Goal: Find specific page/section: Find specific page/section

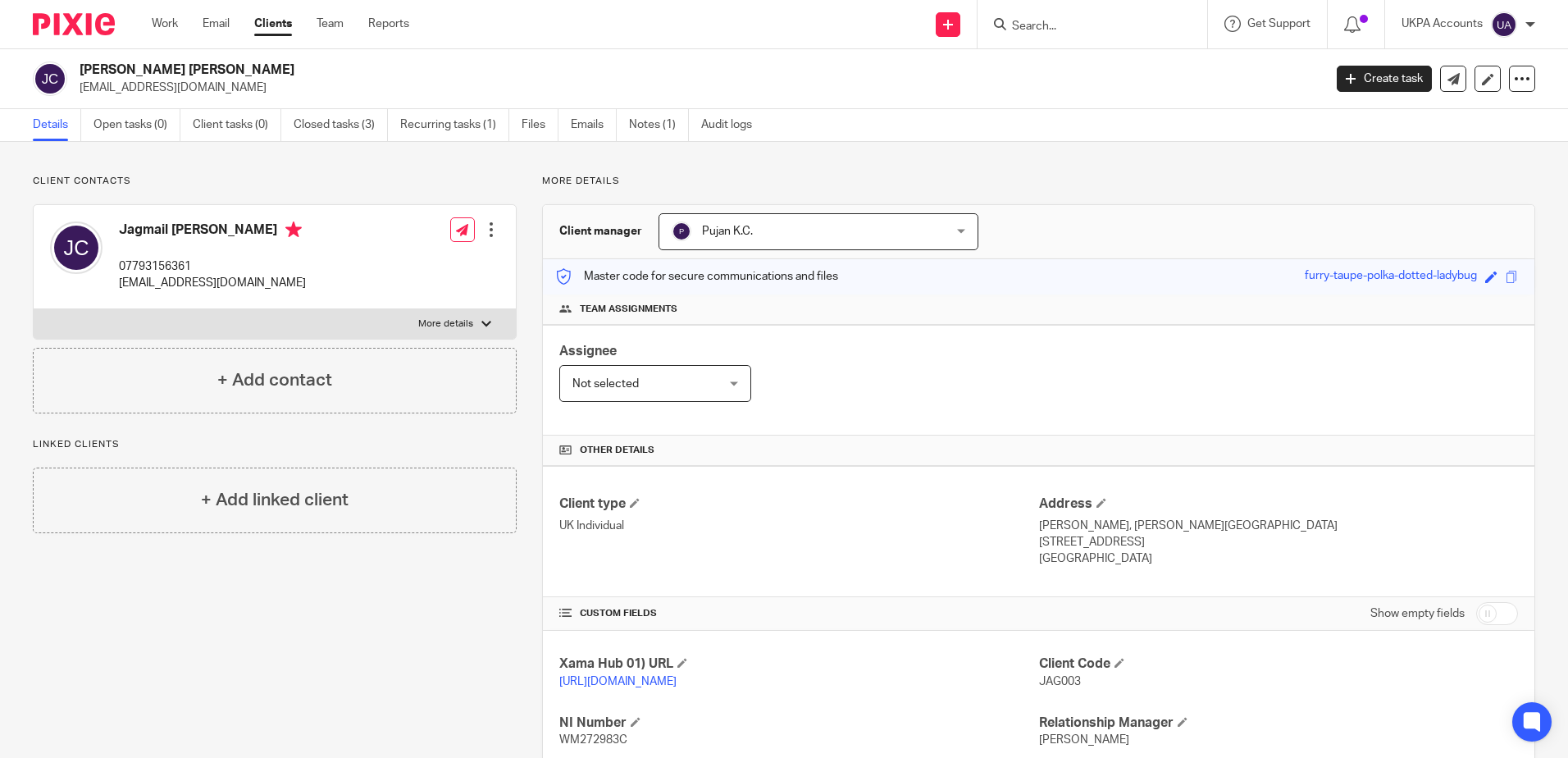
click at [1129, 31] on input "Search" at bounding box center [1084, 26] width 147 height 15
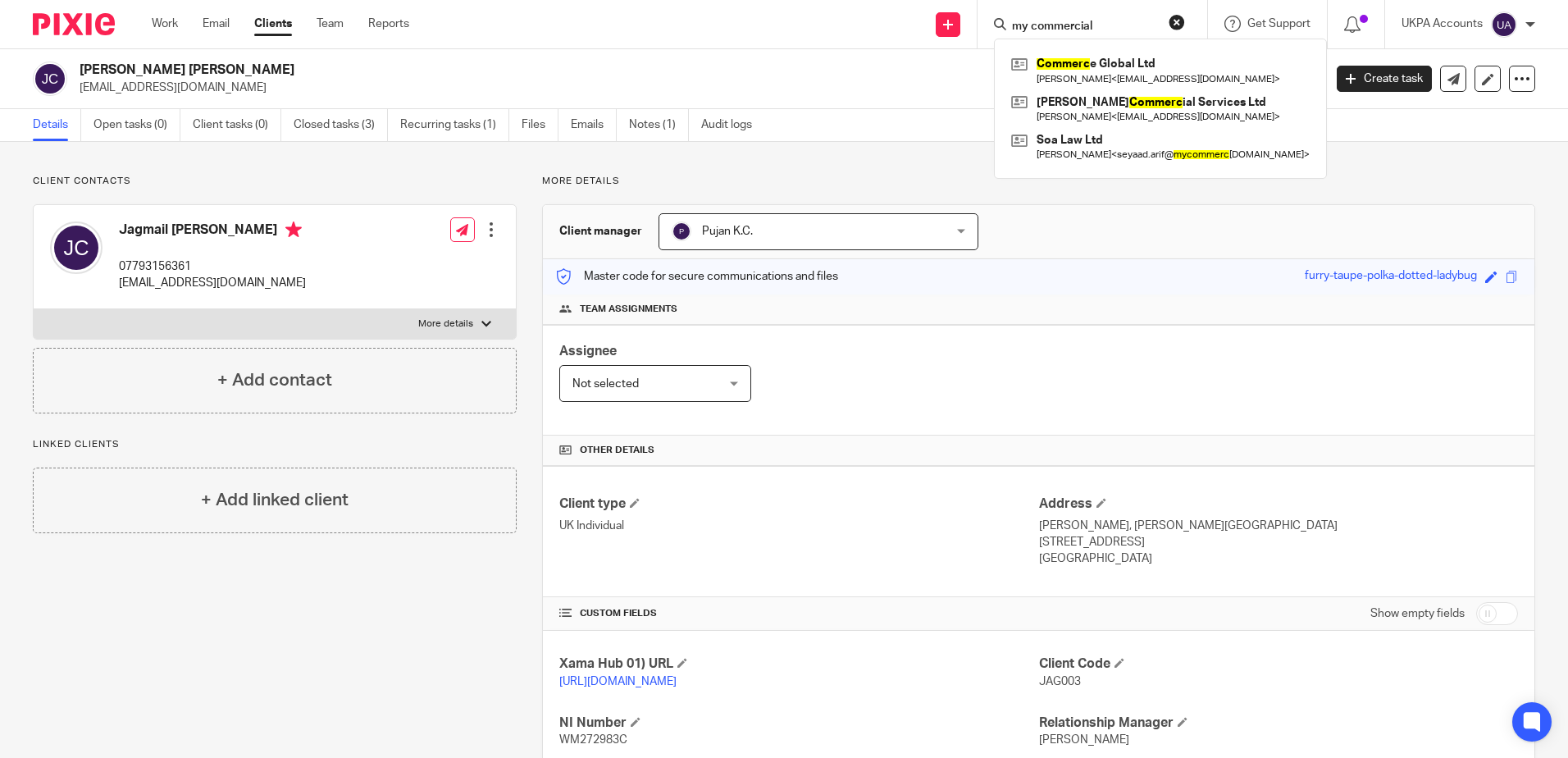
type input "my commercial"
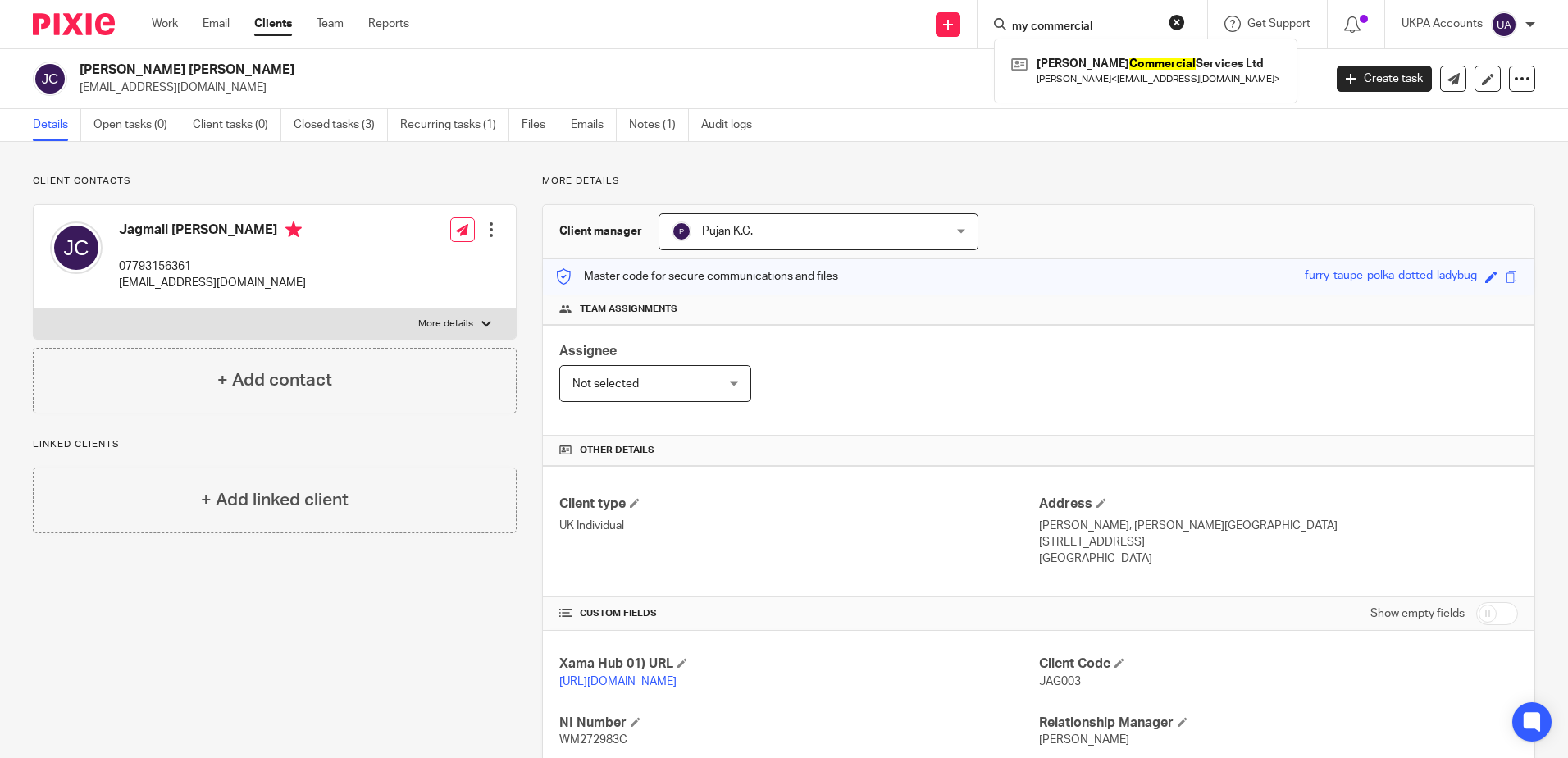
drag, startPoint x: 1114, startPoint y: 25, endPoint x: 719, endPoint y: -18, distance: 397.3
click at [719, 0] on html "Work Email Clients Team Reports Work Email Clients Team Reports Settings Send n…" at bounding box center [784, 379] width 1568 height 758
click at [1191, 185] on p "More details" at bounding box center [1039, 181] width 993 height 13
drag, startPoint x: 1098, startPoint y: 159, endPoint x: 1356, endPoint y: 174, distance: 258.4
click at [1098, 159] on div "Client contacts Jagmail Claire 07793156361 jagclaire@btinternet.com Edit contac…" at bounding box center [784, 563] width 1568 height 841
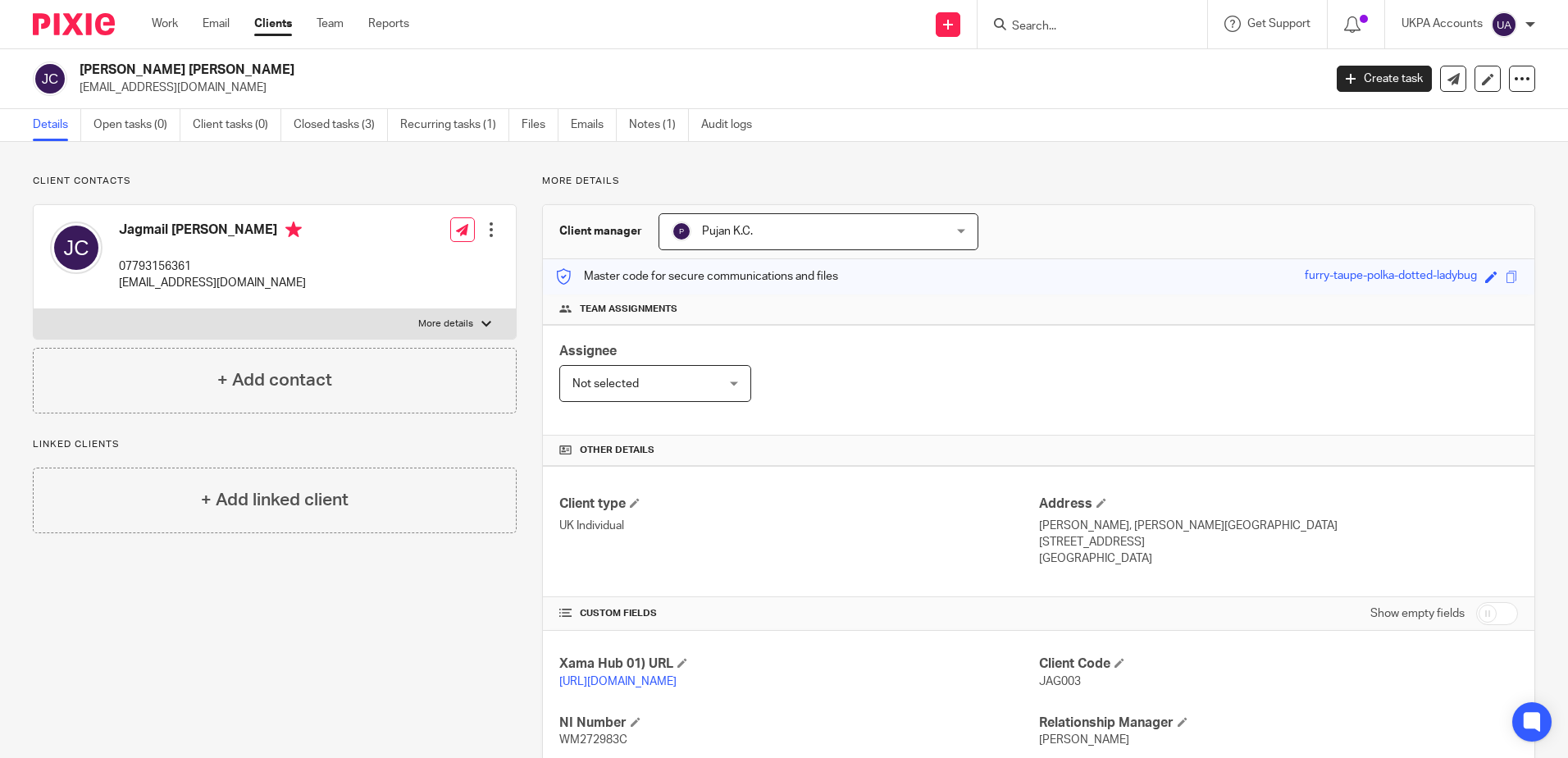
click at [1042, 191] on div "More details Client manager Pujan K.C. Pujan K.C. Aarshika Awale Aayush Niraula…" at bounding box center [1026, 562] width 1018 height 776
click at [1074, 29] on input "Search" at bounding box center [1084, 26] width 147 height 15
paste input "Oluwabunmi Ogungbemi"
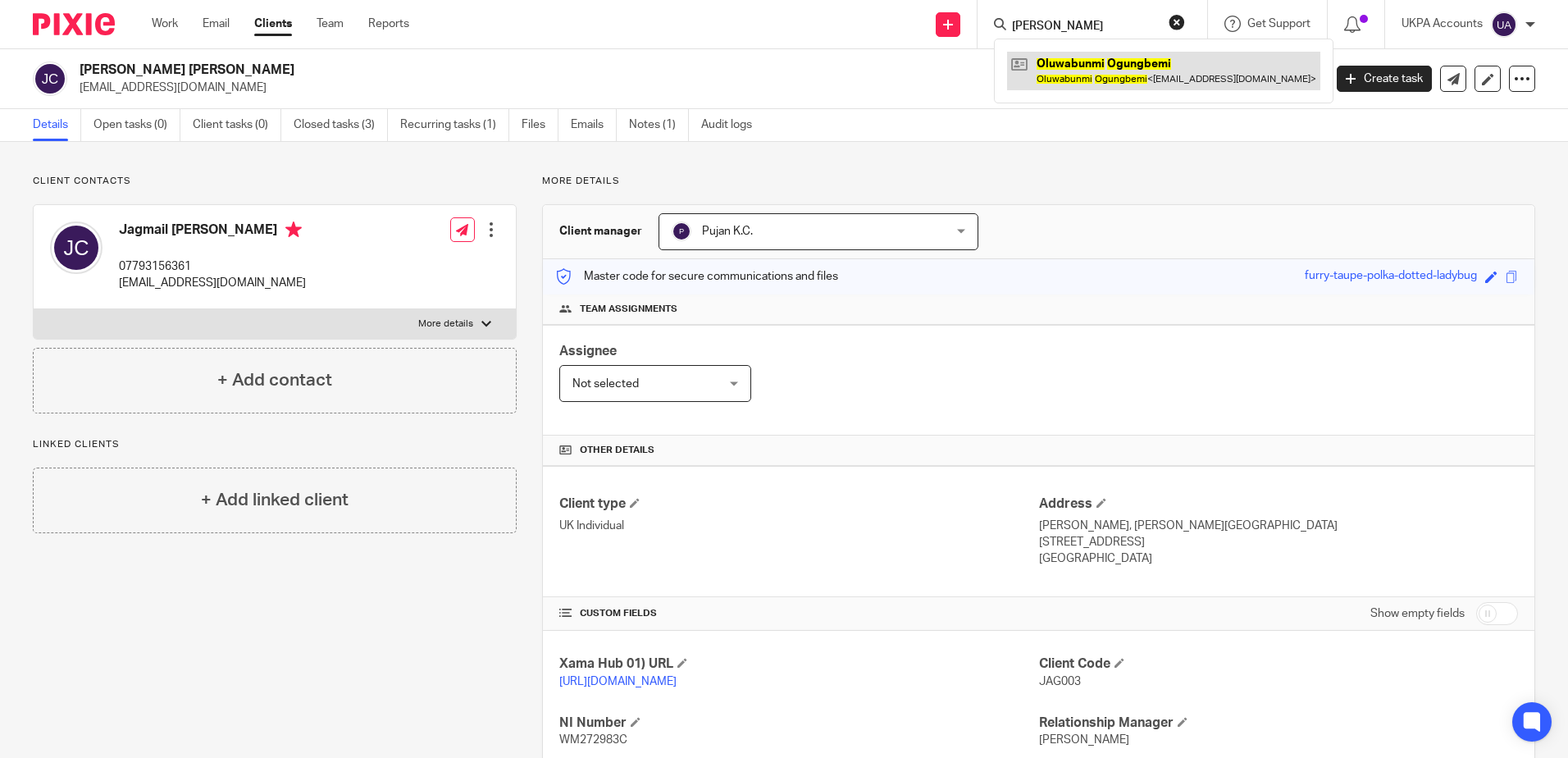
type input "Oluwabunmi Ogungbemi"
click at [1096, 80] on link at bounding box center [1163, 70] width 313 height 38
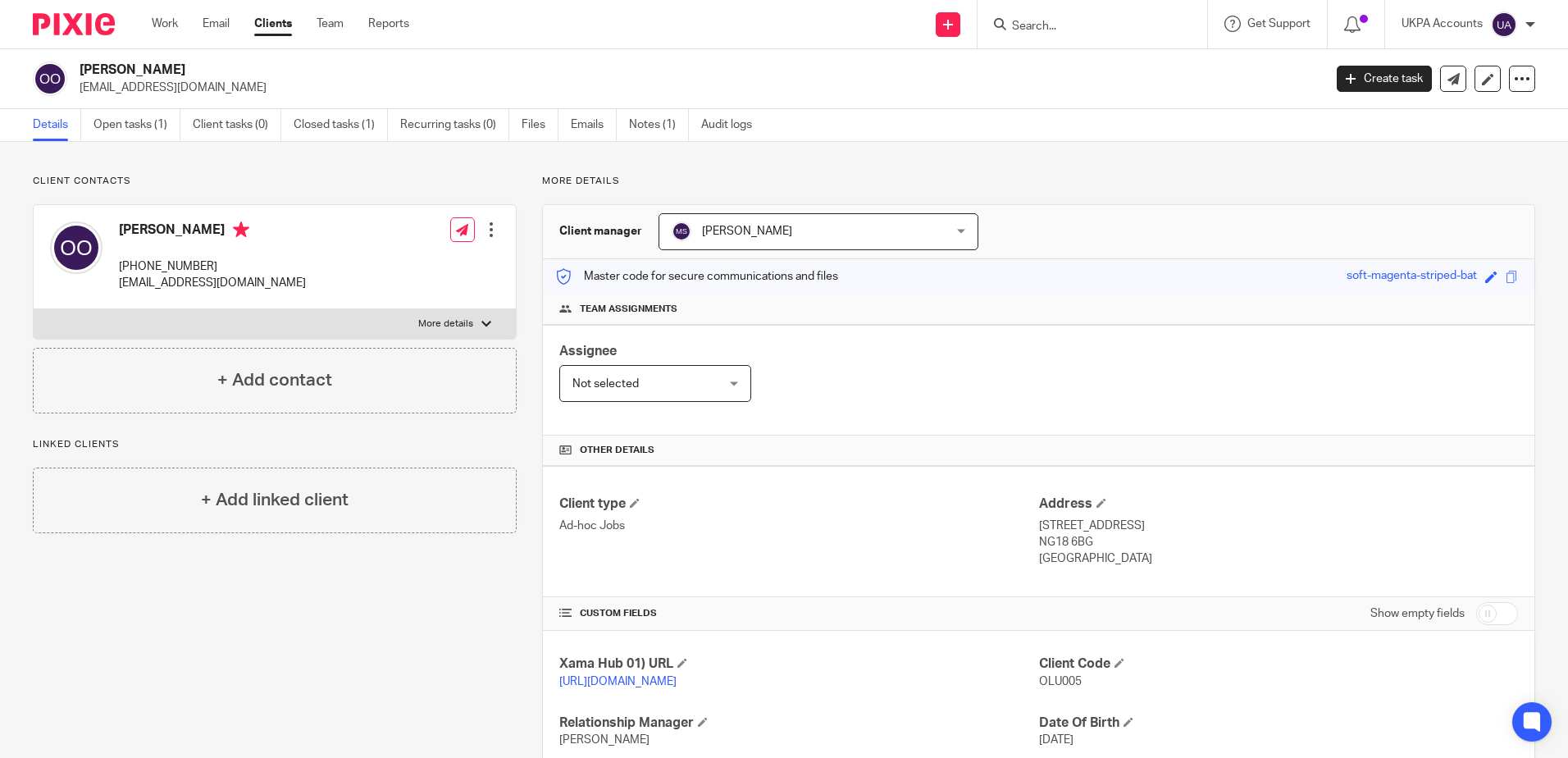
click at [782, 178] on p "More details" at bounding box center [1039, 181] width 993 height 13
click at [1073, 32] on input "Search" at bounding box center [1084, 26] width 147 height 15
type input "gsm as"
click at [1085, 65] on link at bounding box center [1146, 70] width 277 height 38
click at [394, 588] on div "Client contacts Oluwabunmi Ogungbemi +44 077 484 55931 ogungbemib30@gmail.com E…" at bounding box center [261, 533] width 509 height 717
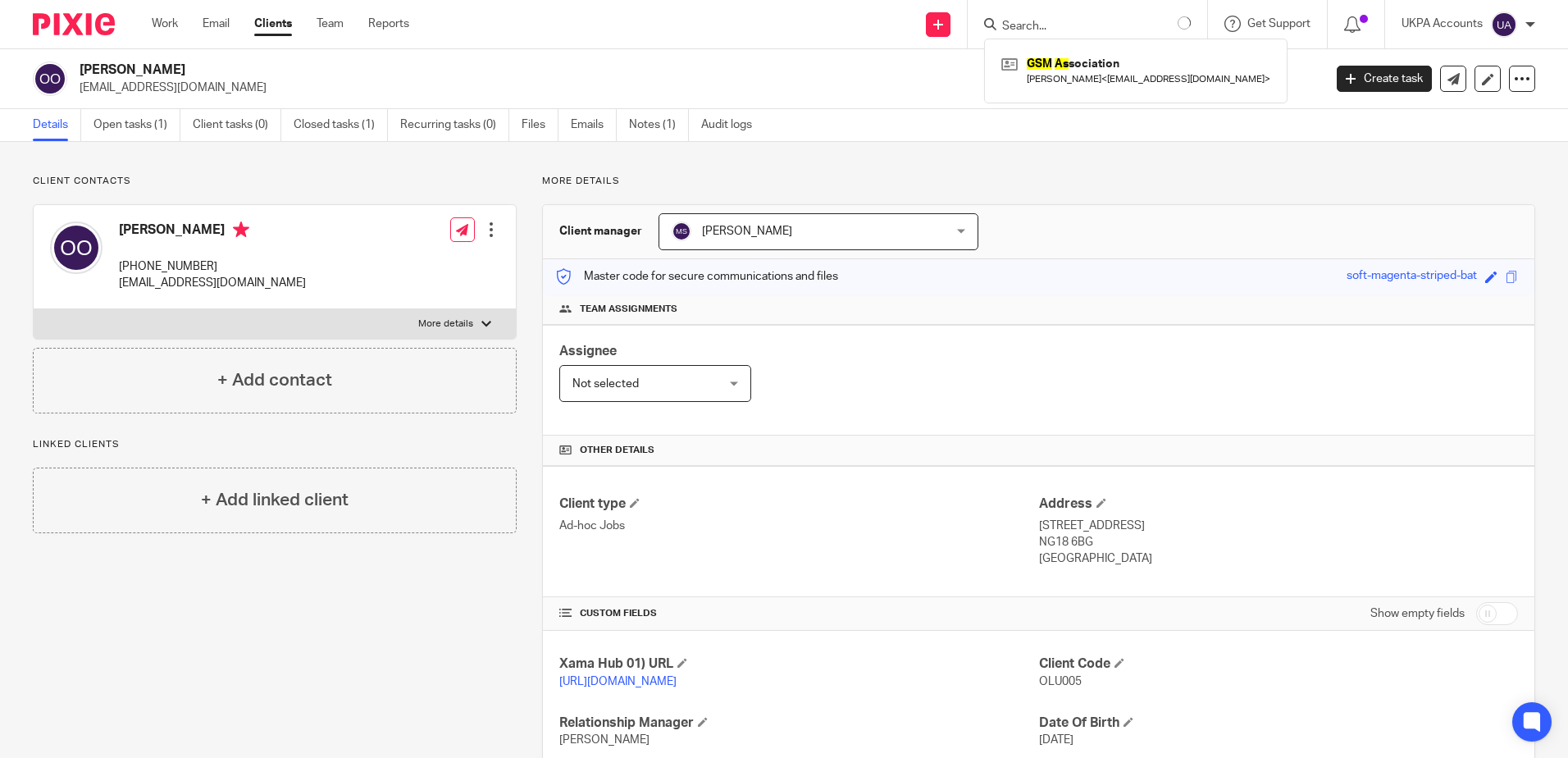
click at [992, 164] on div "Client contacts Oluwabunmi Ogungbemi +44 077 484 55931 ogungbemib30@gmail.com E…" at bounding box center [784, 533] width 1568 height 783
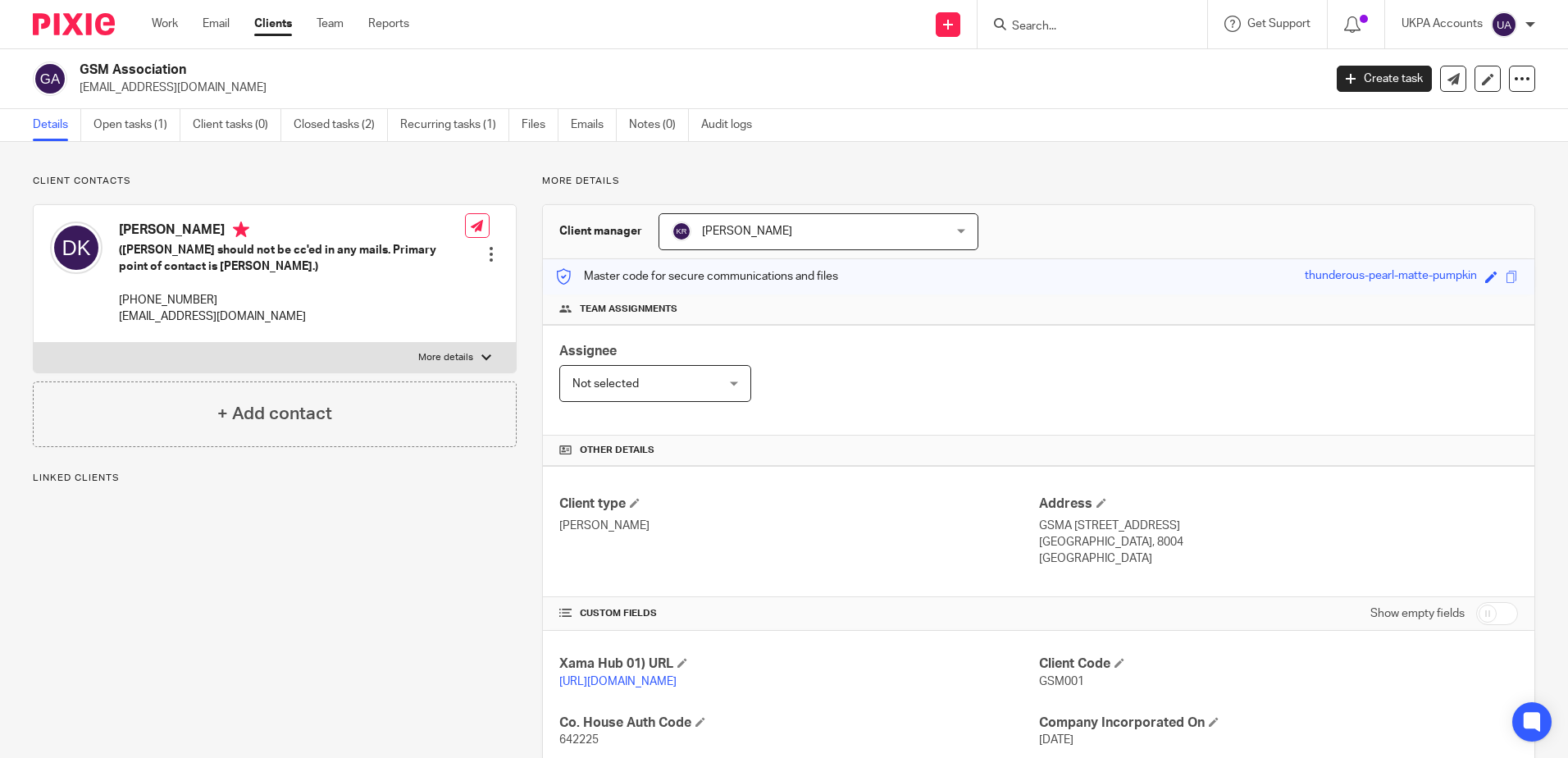
scroll to position [301, 0]
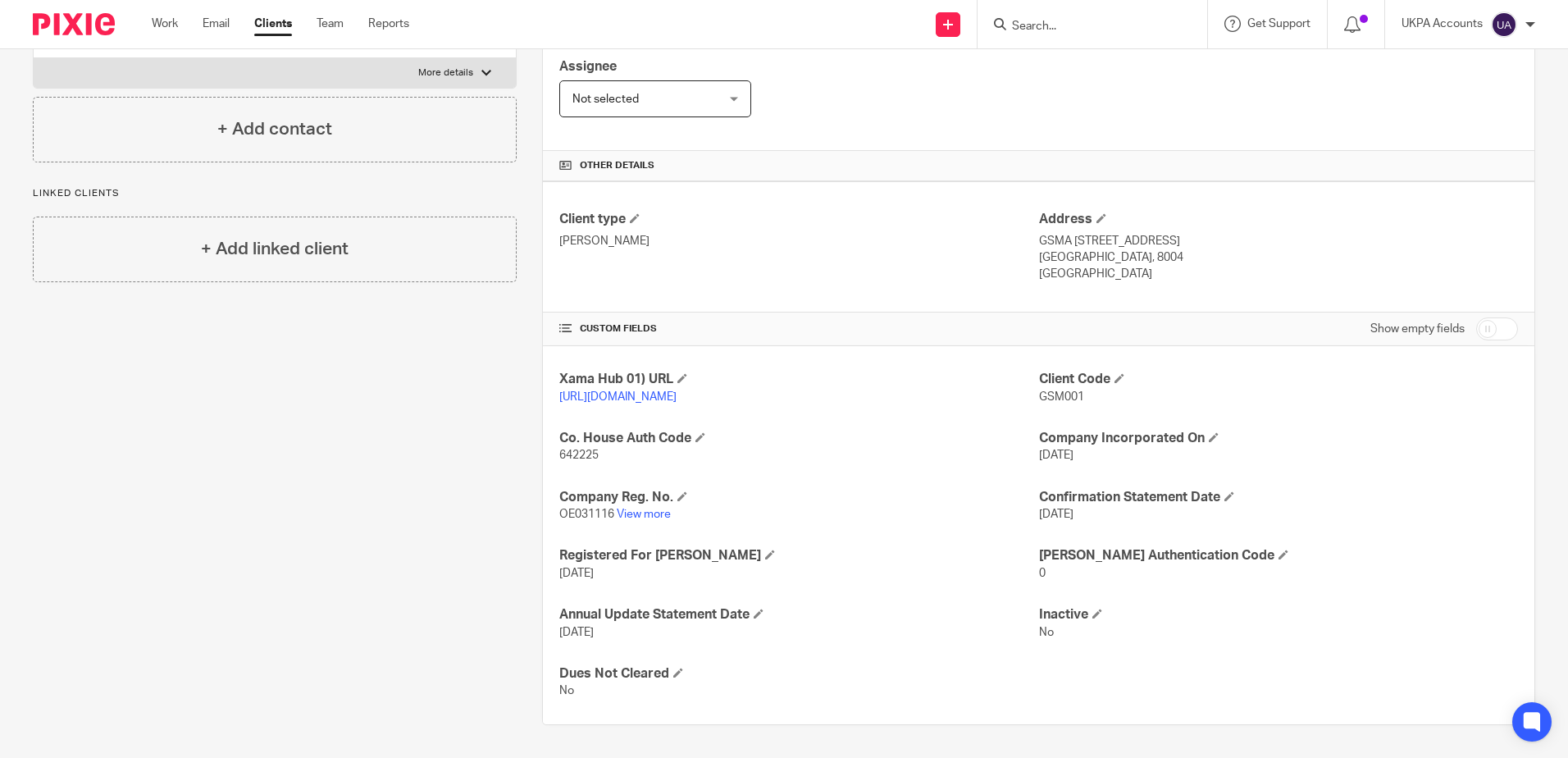
click at [284, 527] on div "Client contacts Divya Kaushik (Simon should not be cc'ed in any mails. Primary …" at bounding box center [261, 308] width 509 height 835
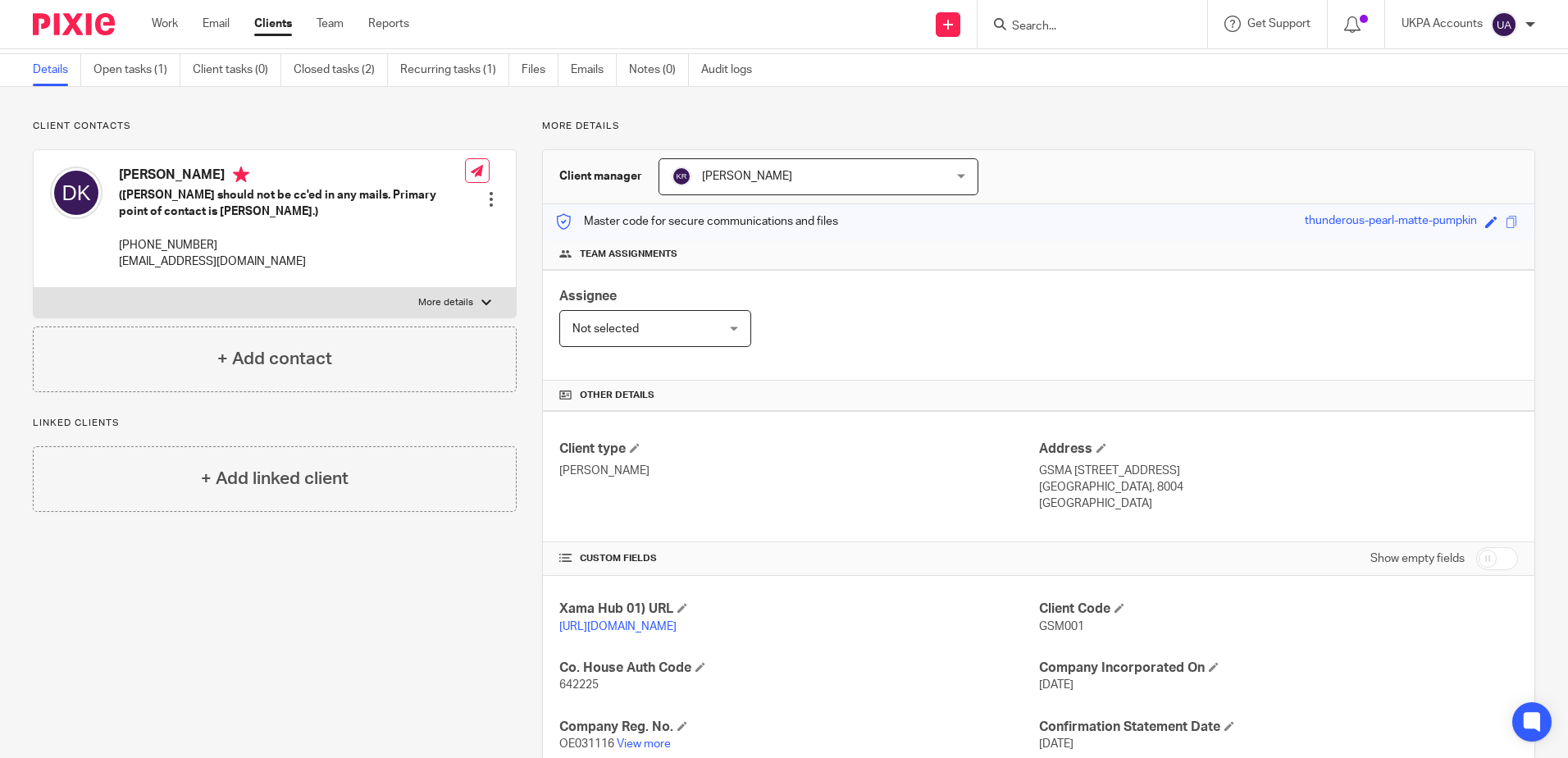
scroll to position [0, 0]
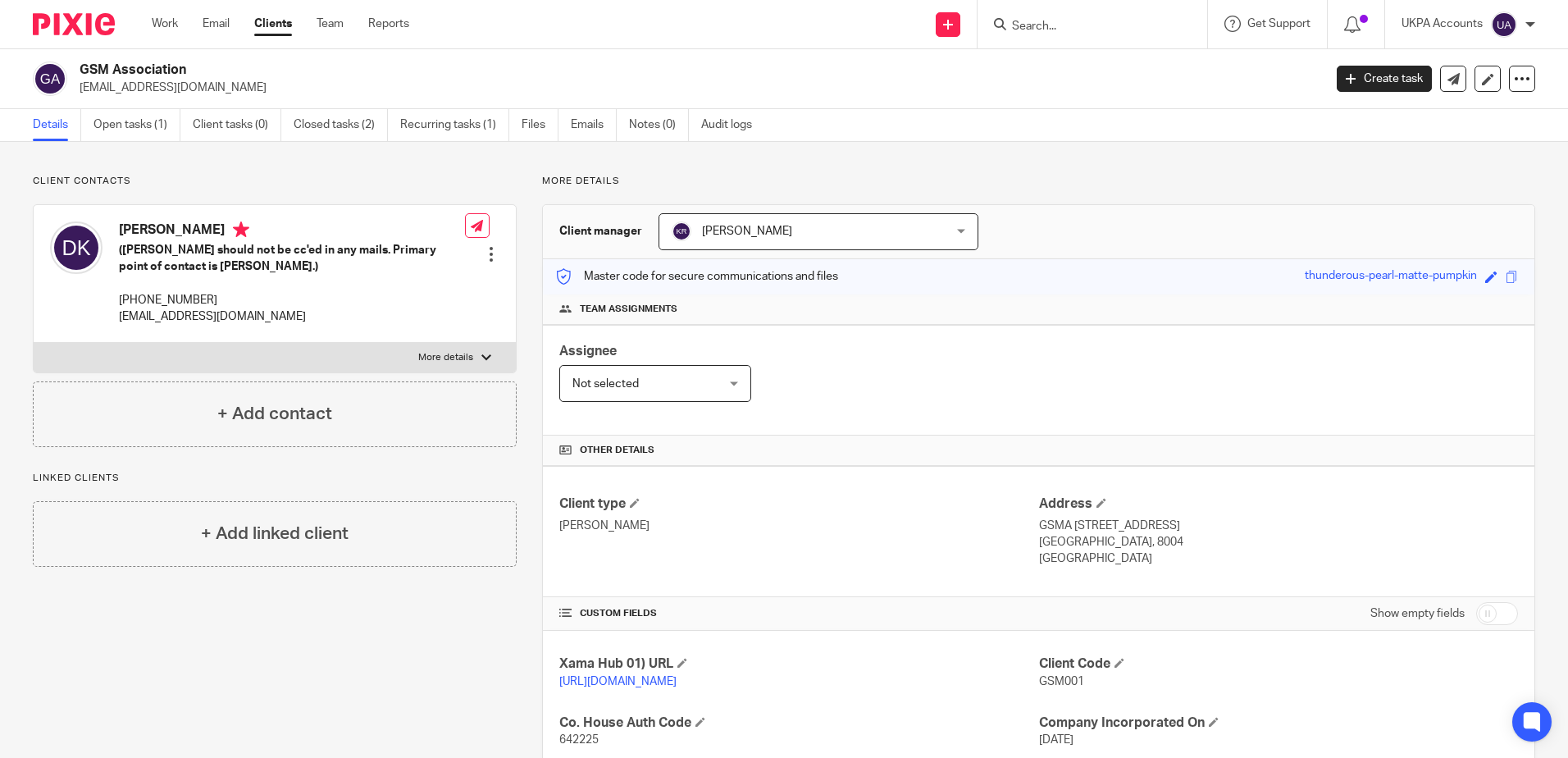
click at [323, 677] on div "Client contacts Divya Kaushik (Simon should not be cc'ed in any mails. Primary …" at bounding box center [261, 592] width 509 height 835
click at [372, 660] on div "Client contacts Divya Kaushik (Simon should not be cc'ed in any mails. Primary …" at bounding box center [261, 592] width 509 height 835
click at [947, 183] on p "More details" at bounding box center [1039, 181] width 993 height 13
click at [379, 152] on div "Client contacts Divya Kaushik (Simon should not be cc'ed in any mails. Primary …" at bounding box center [784, 592] width 1568 height 901
click at [862, 166] on div "Client contacts Divya Kaushik (Simon should not be cc'ed in any mails. Primary …" at bounding box center [784, 592] width 1568 height 901
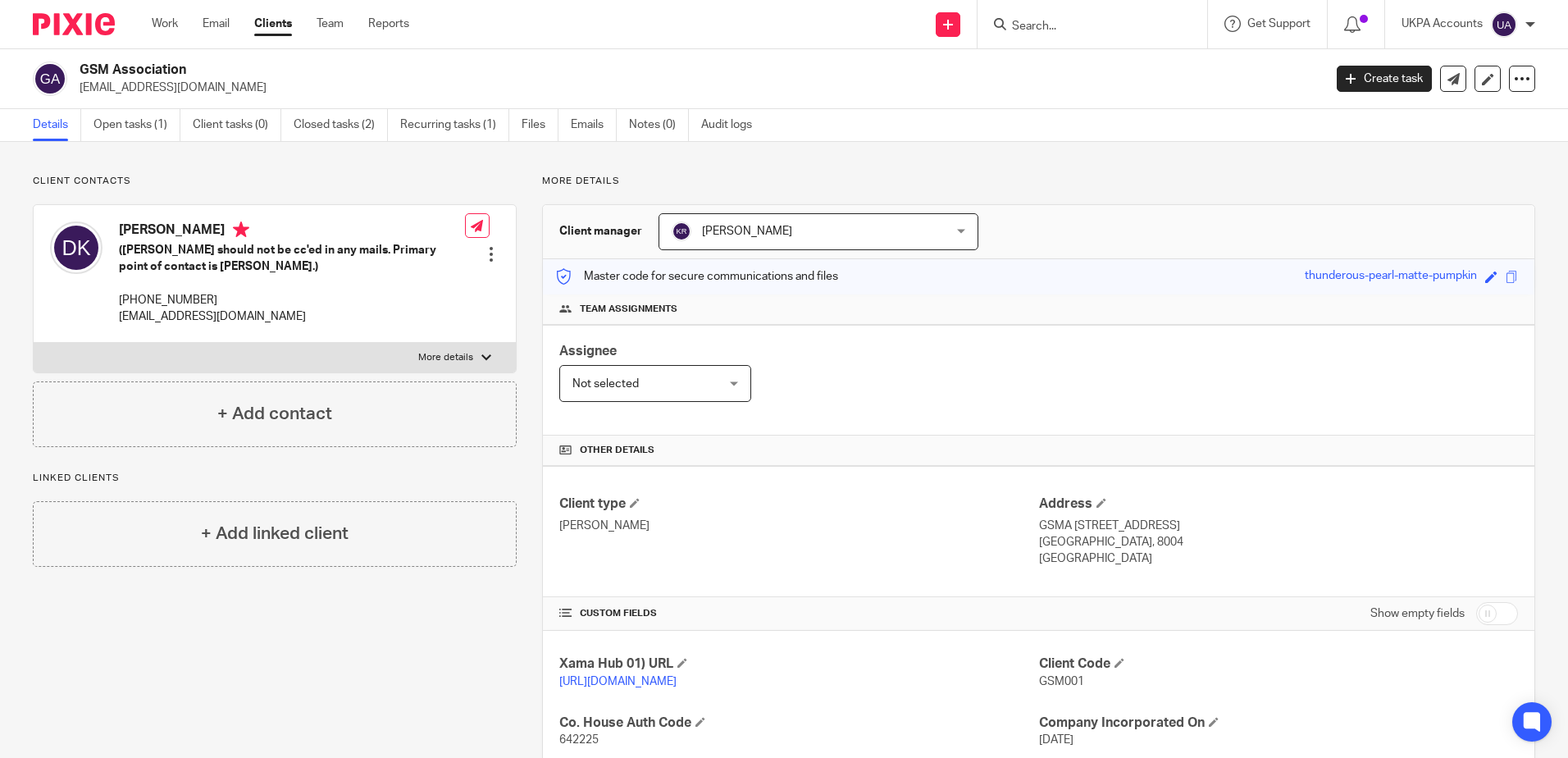
click at [842, 162] on div "Client contacts Divya Kaushik (Simon should not be cc'ed in any mails. Primary …" at bounding box center [784, 592] width 1568 height 901
drag, startPoint x: 163, startPoint y: 27, endPoint x: 238, endPoint y: 78, distance: 90.7
click at [163, 26] on link "Work" at bounding box center [165, 24] width 26 height 17
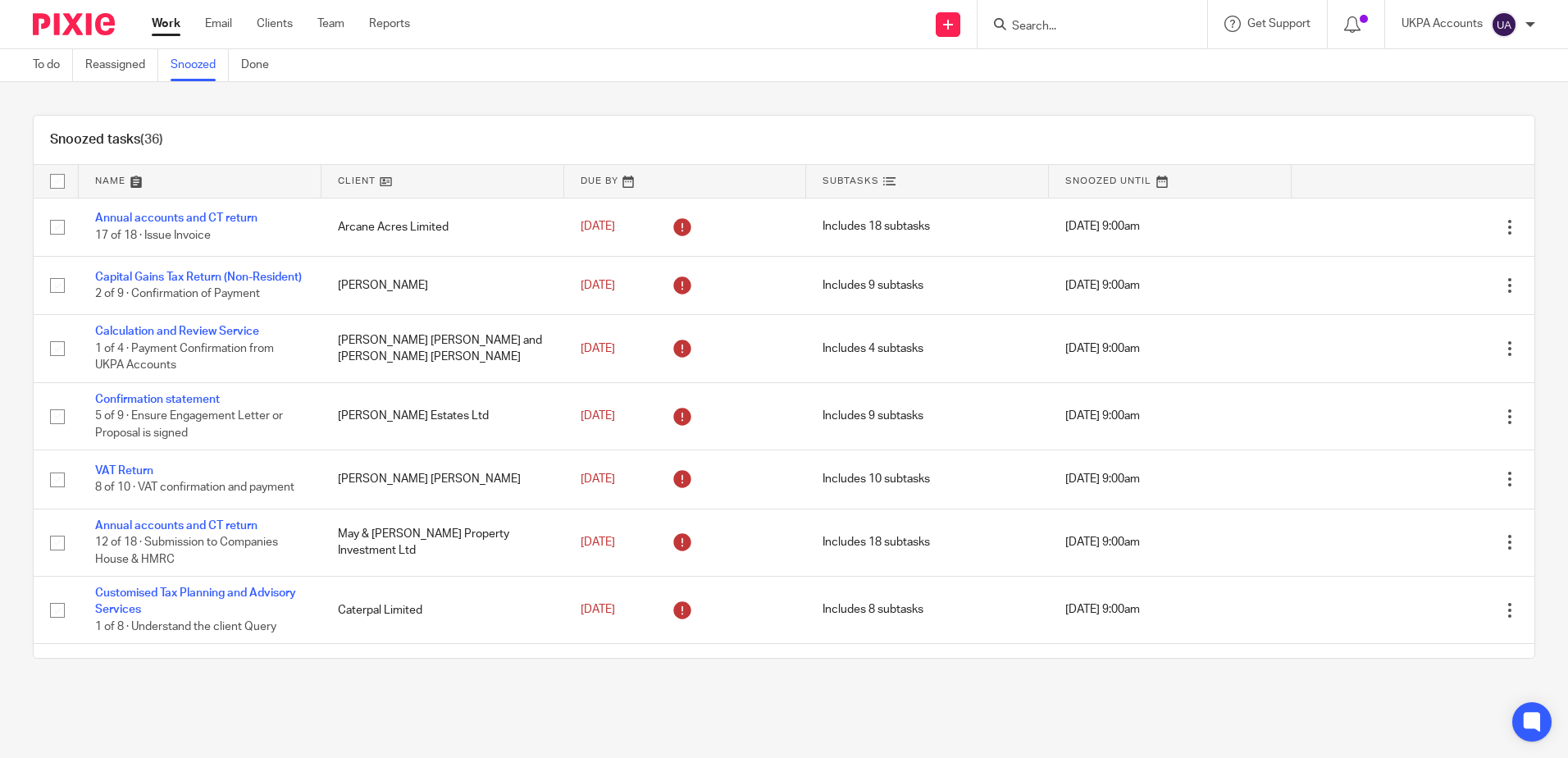
click at [454, 115] on div "Snoozed tasks (36) Name Client Due By Subtasks Snoozed Until Annual accounts an…" at bounding box center [784, 386] width 1502 height 543
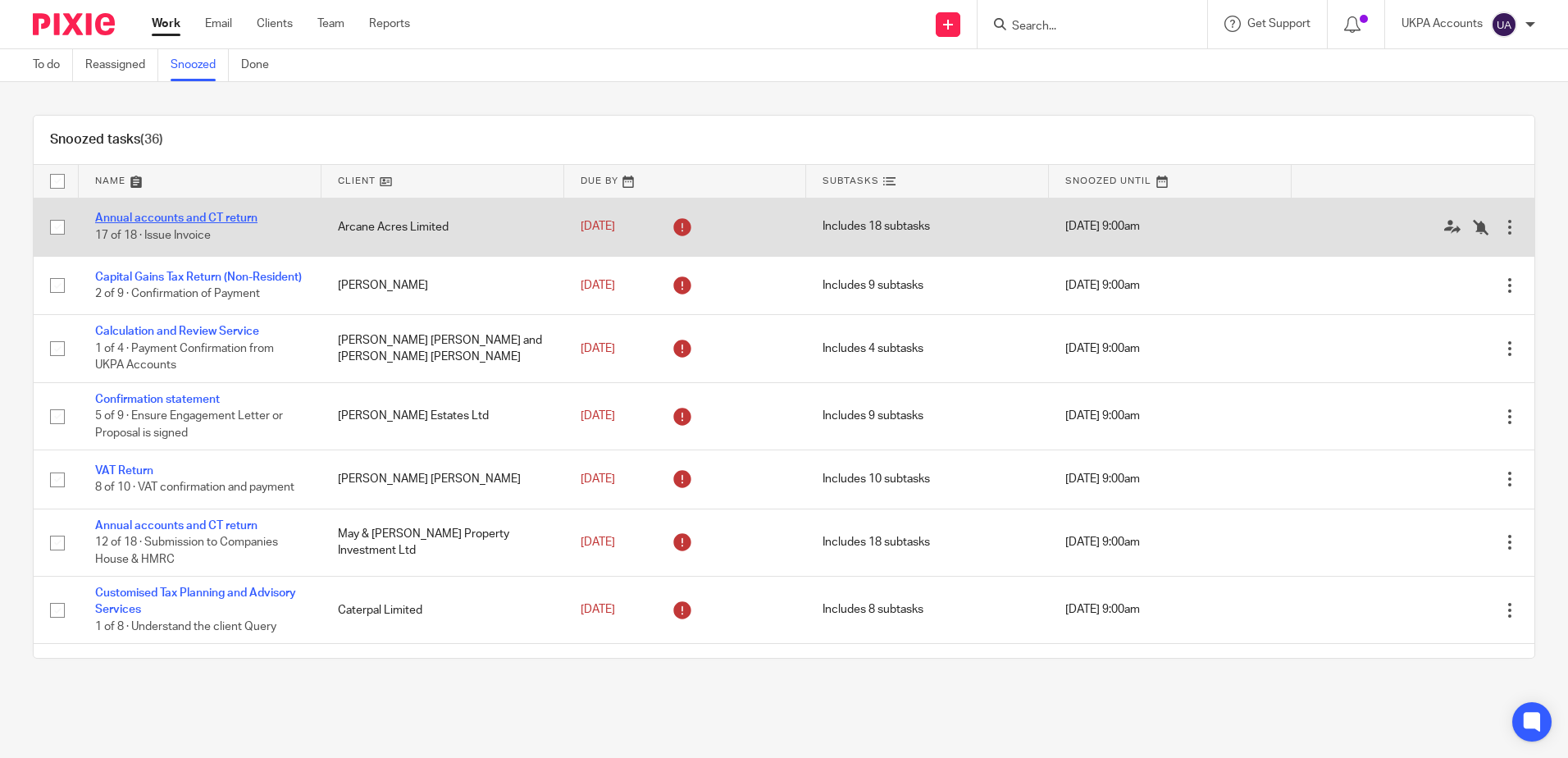
click at [216, 213] on link "Annual accounts and CT return" at bounding box center [176, 217] width 162 height 11
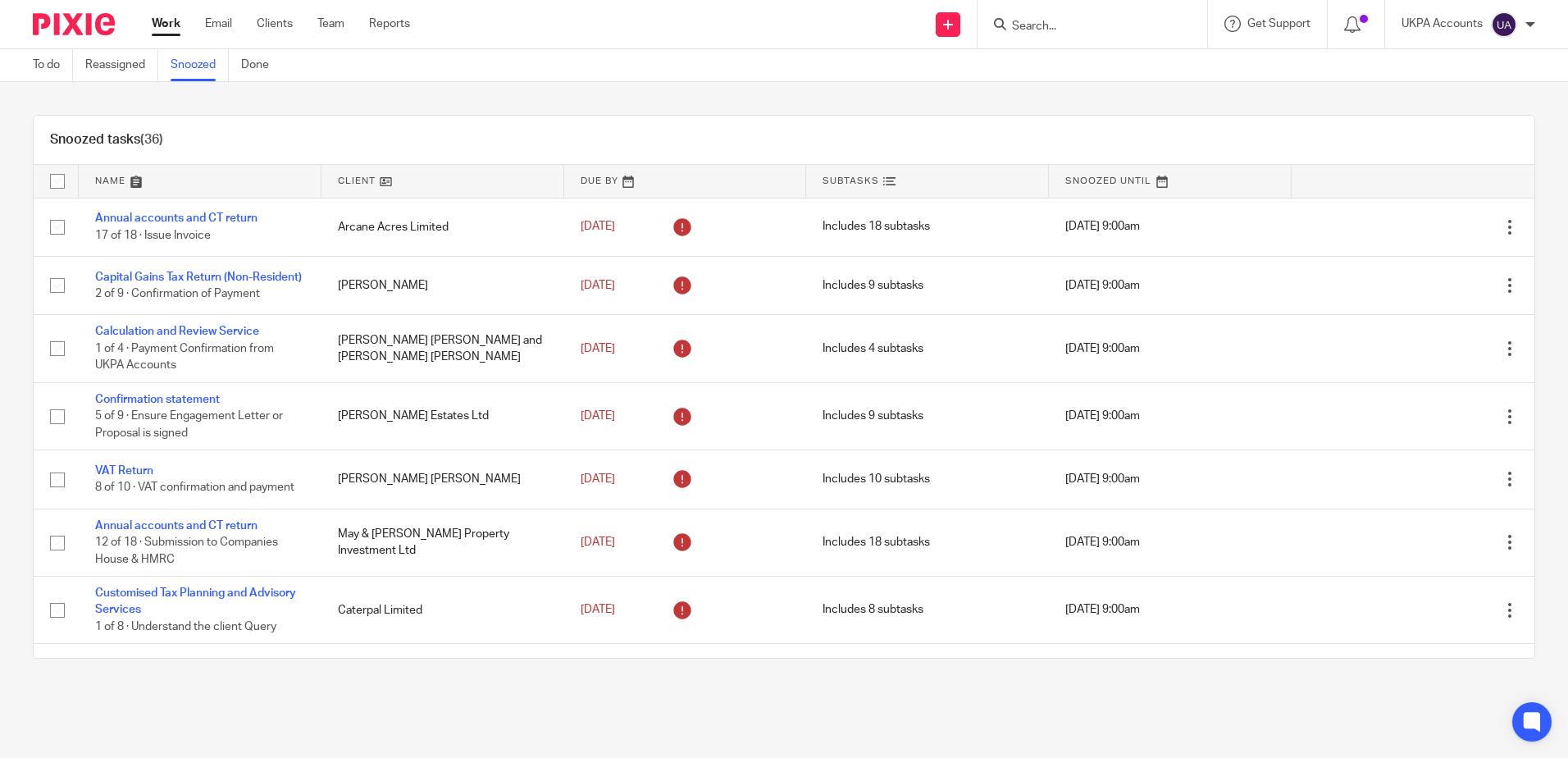
click at [714, 110] on div "Snoozed tasks (36) Name Client Due By Subtasks Snoozed Until Annual accounts an…" at bounding box center [784, 386] width 1568 height 609
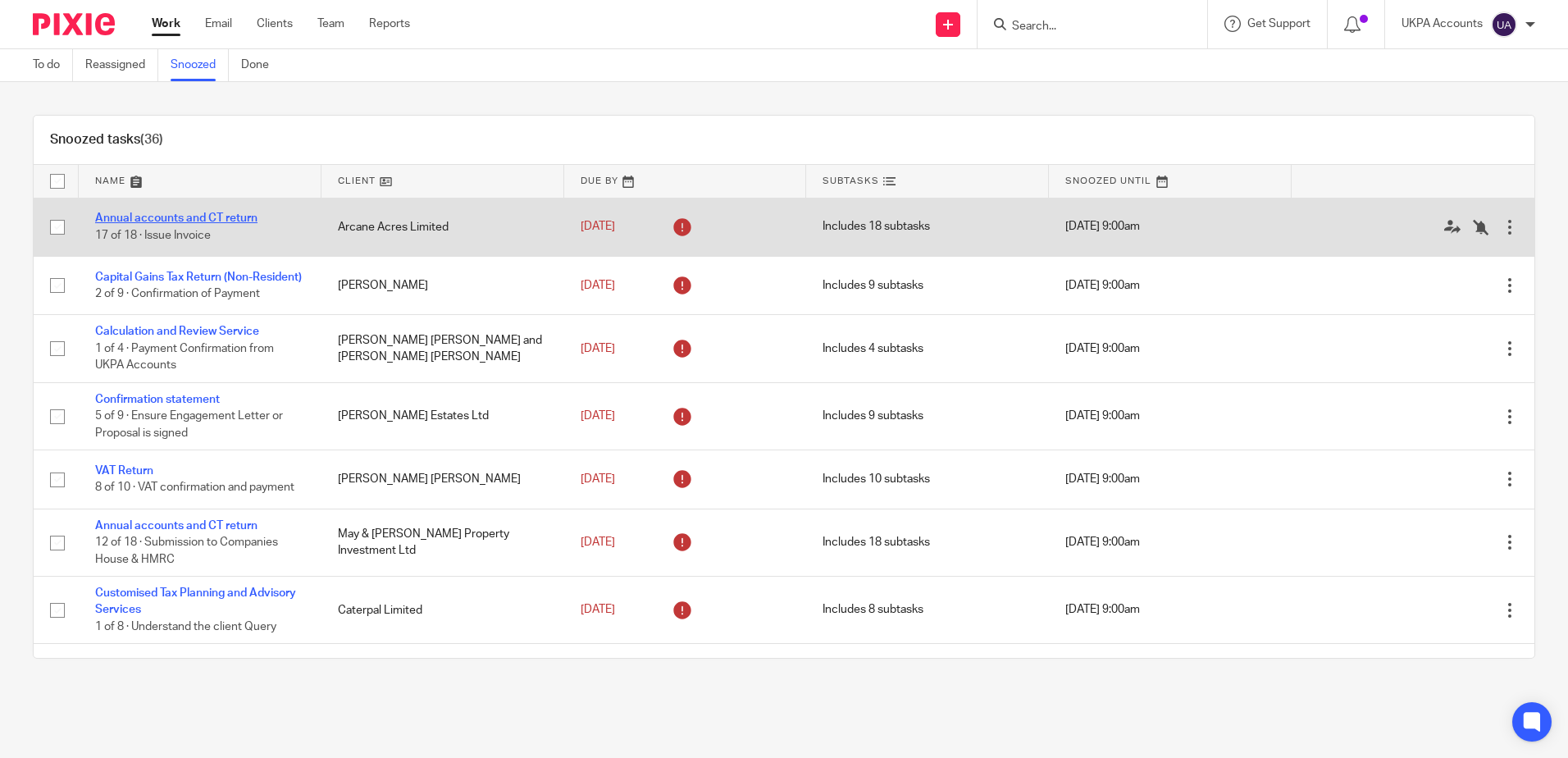
click at [187, 212] on link "Annual accounts and CT return" at bounding box center [176, 217] width 162 height 11
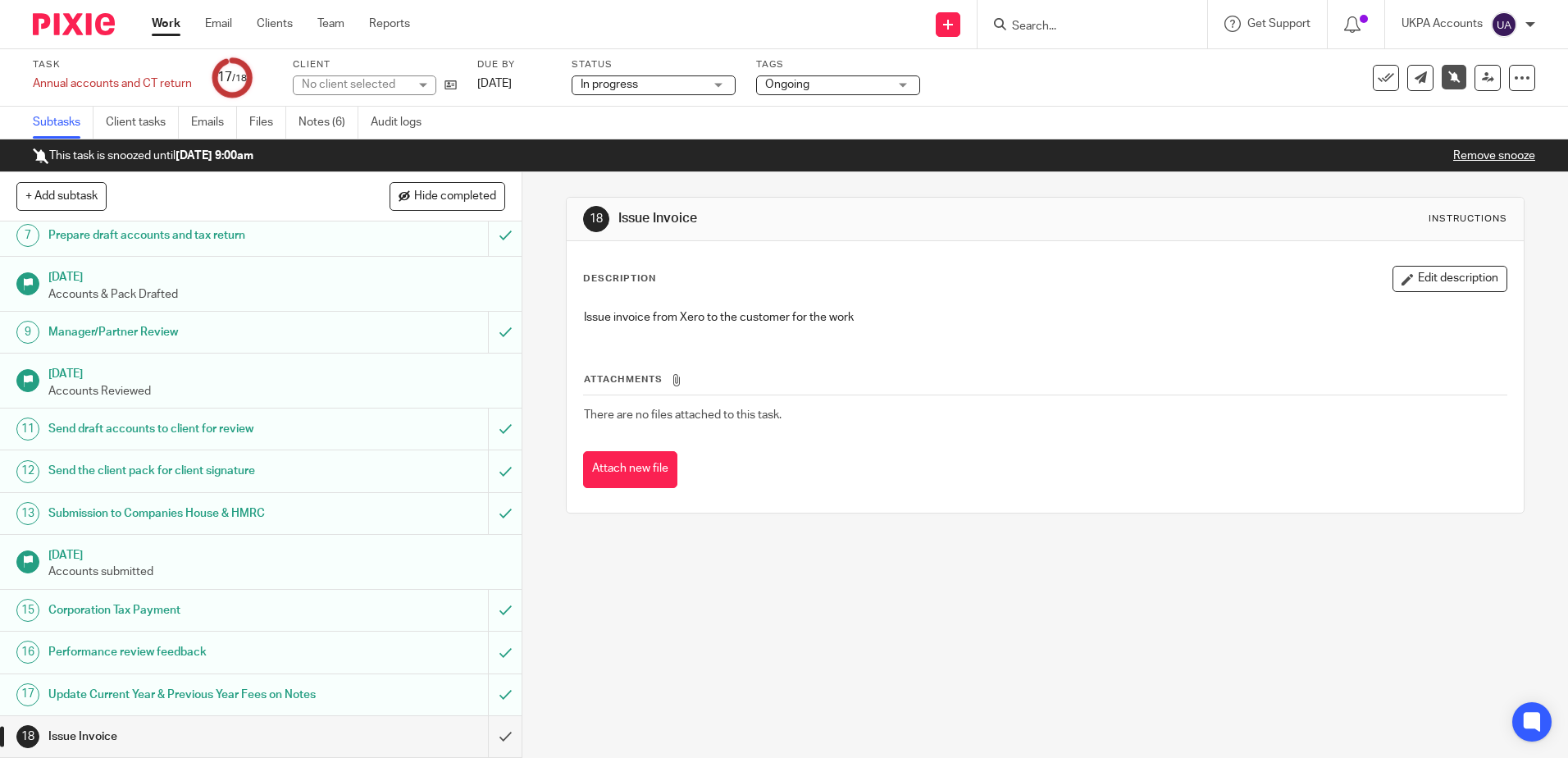
scroll to position [285, 0]
click at [326, 125] on link "Notes (6)" at bounding box center [329, 123] width 60 height 32
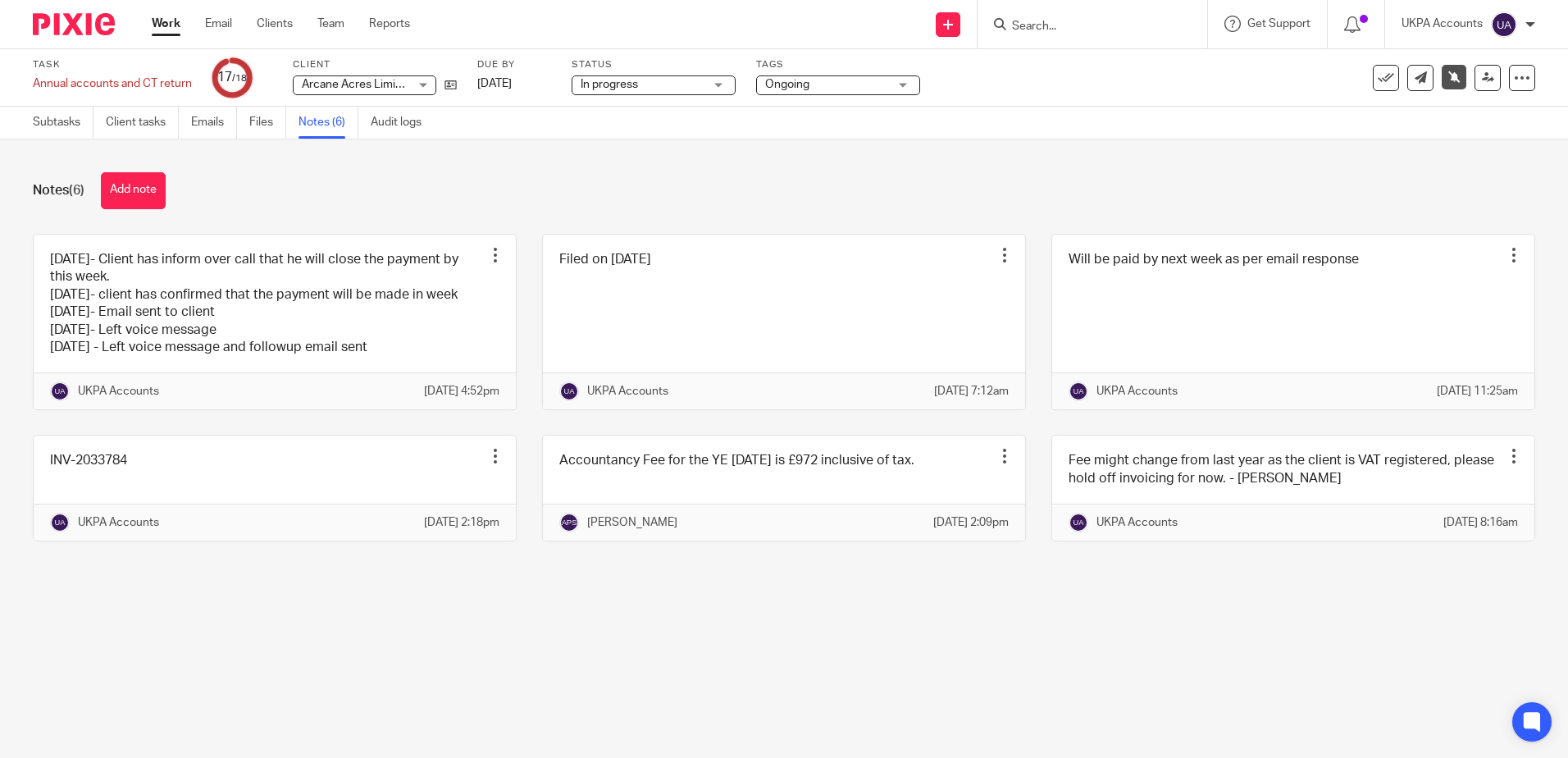
click at [404, 691] on main "Task Annual accounts and CT return Save Annual accounts and CT return 17 /18 Cl…" at bounding box center [784, 379] width 1568 height 758
click at [1449, 81] on icon at bounding box center [1455, 76] width 12 height 12
click at [48, 117] on link "Subtasks" at bounding box center [62, 123] width 60 height 32
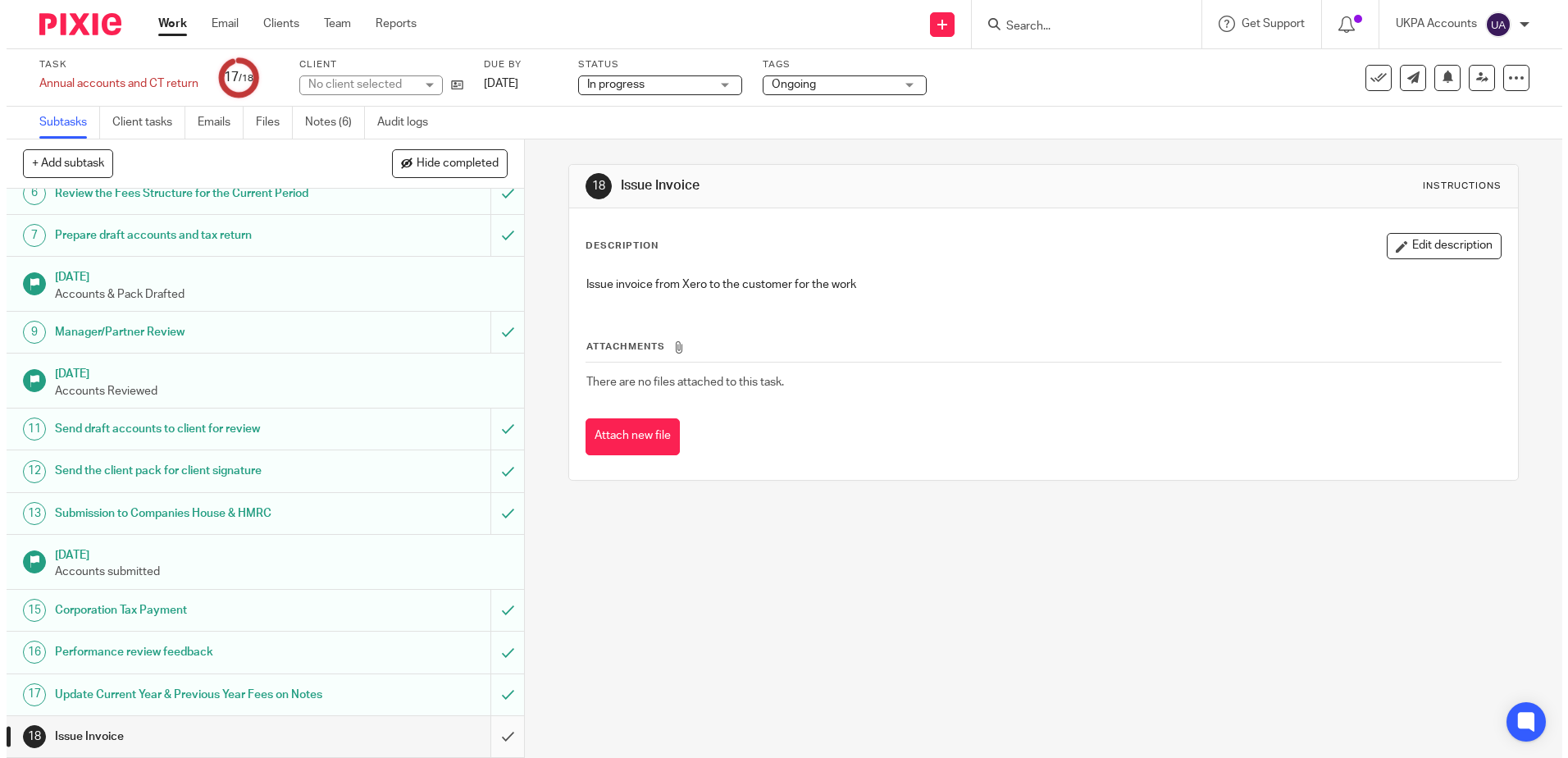
scroll to position [269, 0]
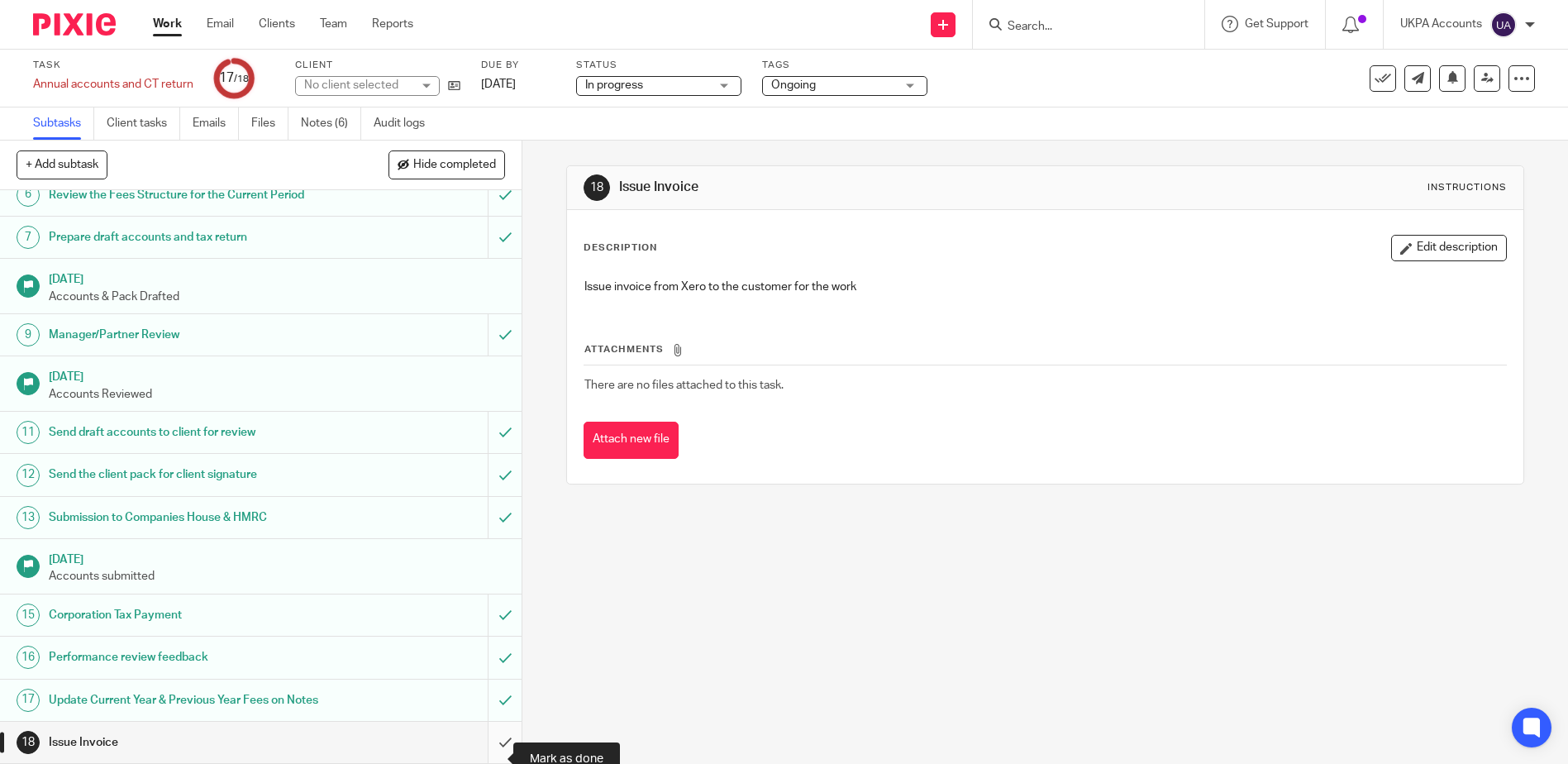
click at [493, 757] on input "submit" at bounding box center [261, 742] width 522 height 42
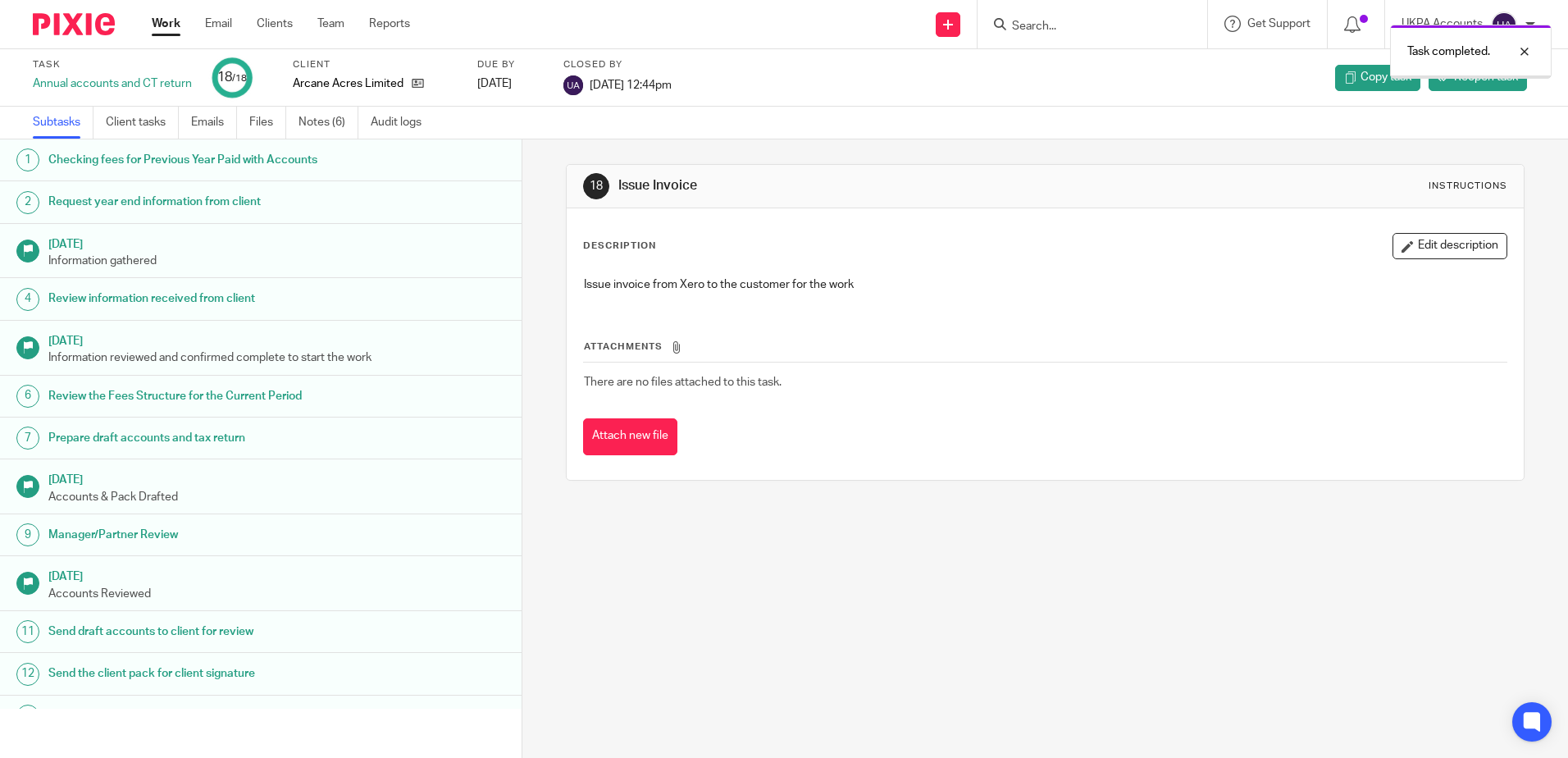
drag, startPoint x: 1522, startPoint y: 49, endPoint x: 1564, endPoint y: 85, distance: 55.3
click at [1522, 49] on div at bounding box center [1512, 52] width 45 height 19
click at [1472, 78] on span "Reopen task" at bounding box center [1486, 77] width 64 height 17
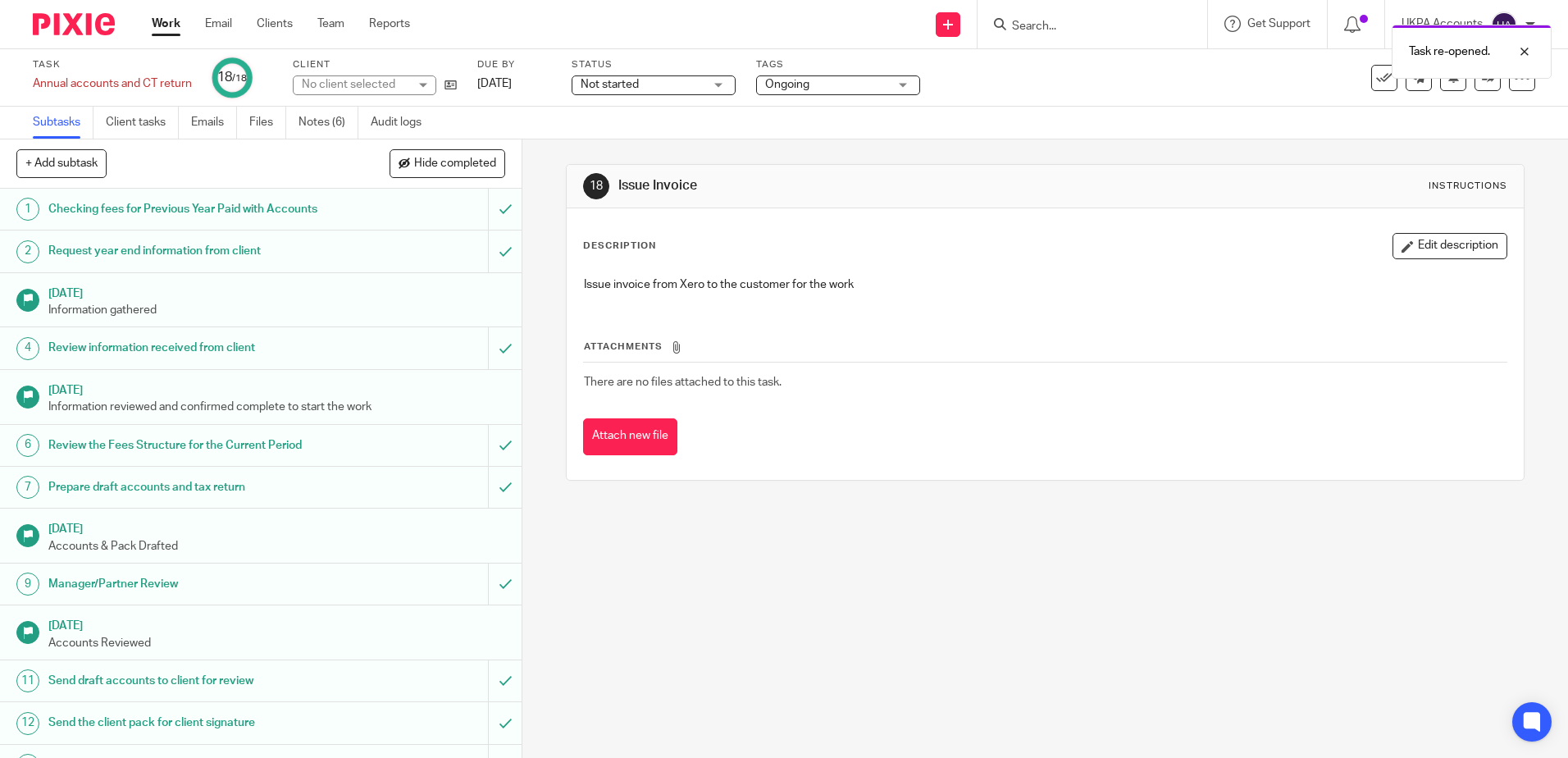
click at [963, 671] on div "18 Issue Invoice Instructions Description Edit description Issue invoice from X…" at bounding box center [1045, 449] width 1046 height 619
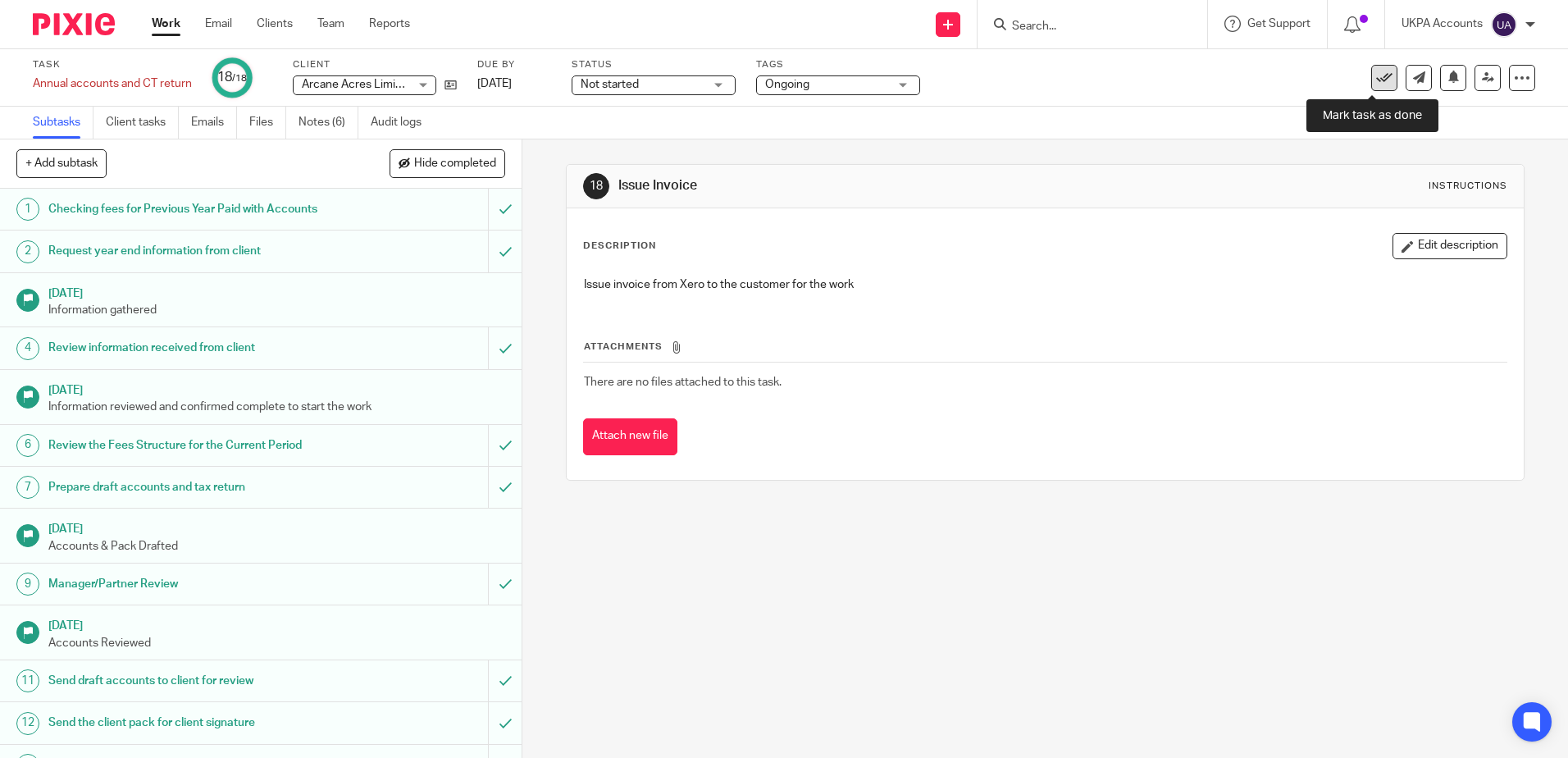
click at [1379, 80] on icon at bounding box center [1384, 78] width 17 height 17
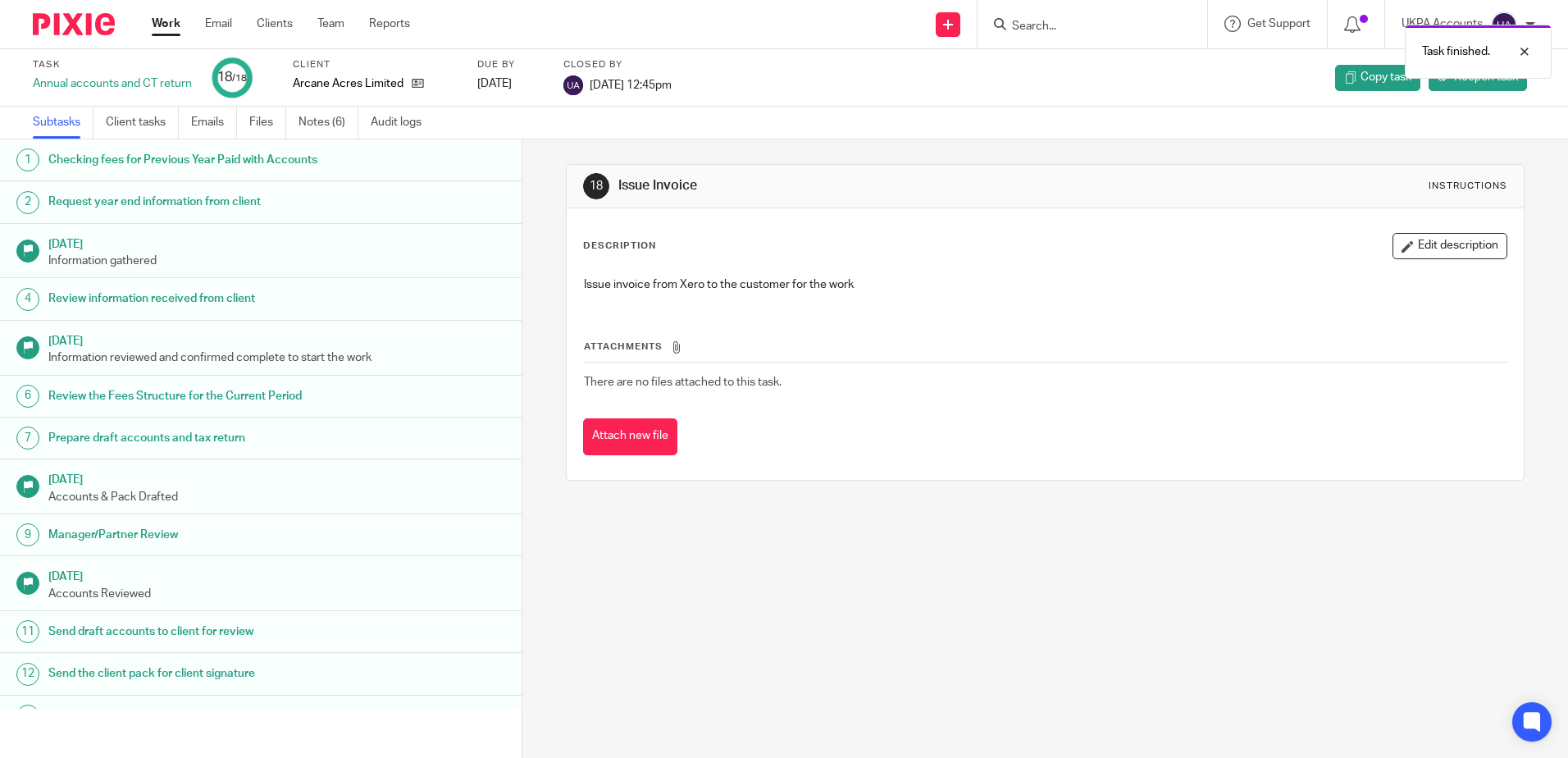
click at [1049, 662] on div "18 Issue Invoice Instructions Description Edit description Issue invoice from X…" at bounding box center [1045, 449] width 1046 height 619
click at [840, 636] on div "18 Issue Invoice Instructions Description Edit description Issue invoice from X…" at bounding box center [1045, 449] width 1046 height 619
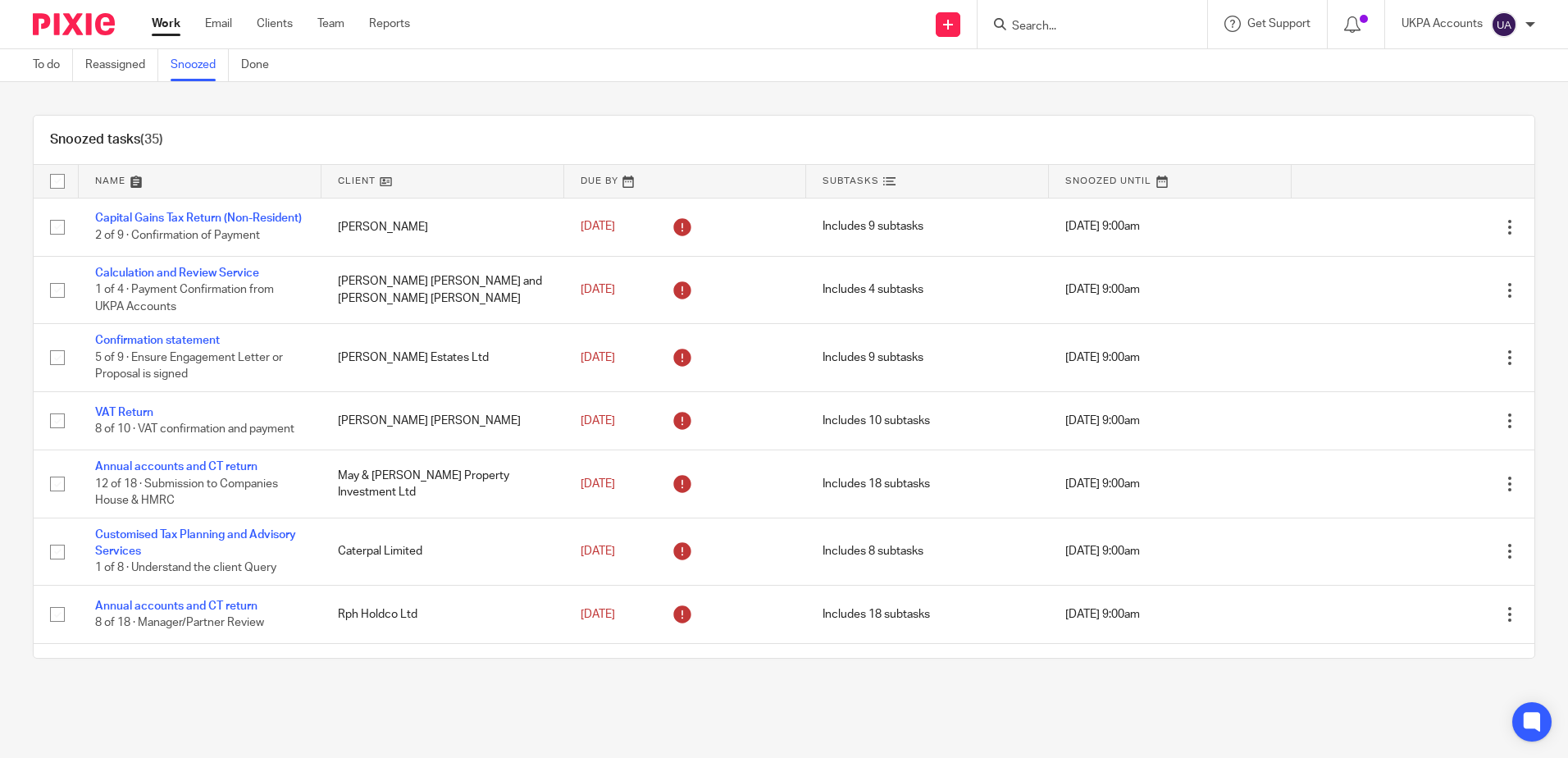
drag, startPoint x: 0, startPoint y: 0, endPoint x: 697, endPoint y: 91, distance: 702.9
click at [695, 91] on div "Snoozed tasks (35) Name Client Due By Subtasks Snoozed Until Capital Gains Tax …" at bounding box center [784, 386] width 1568 height 609
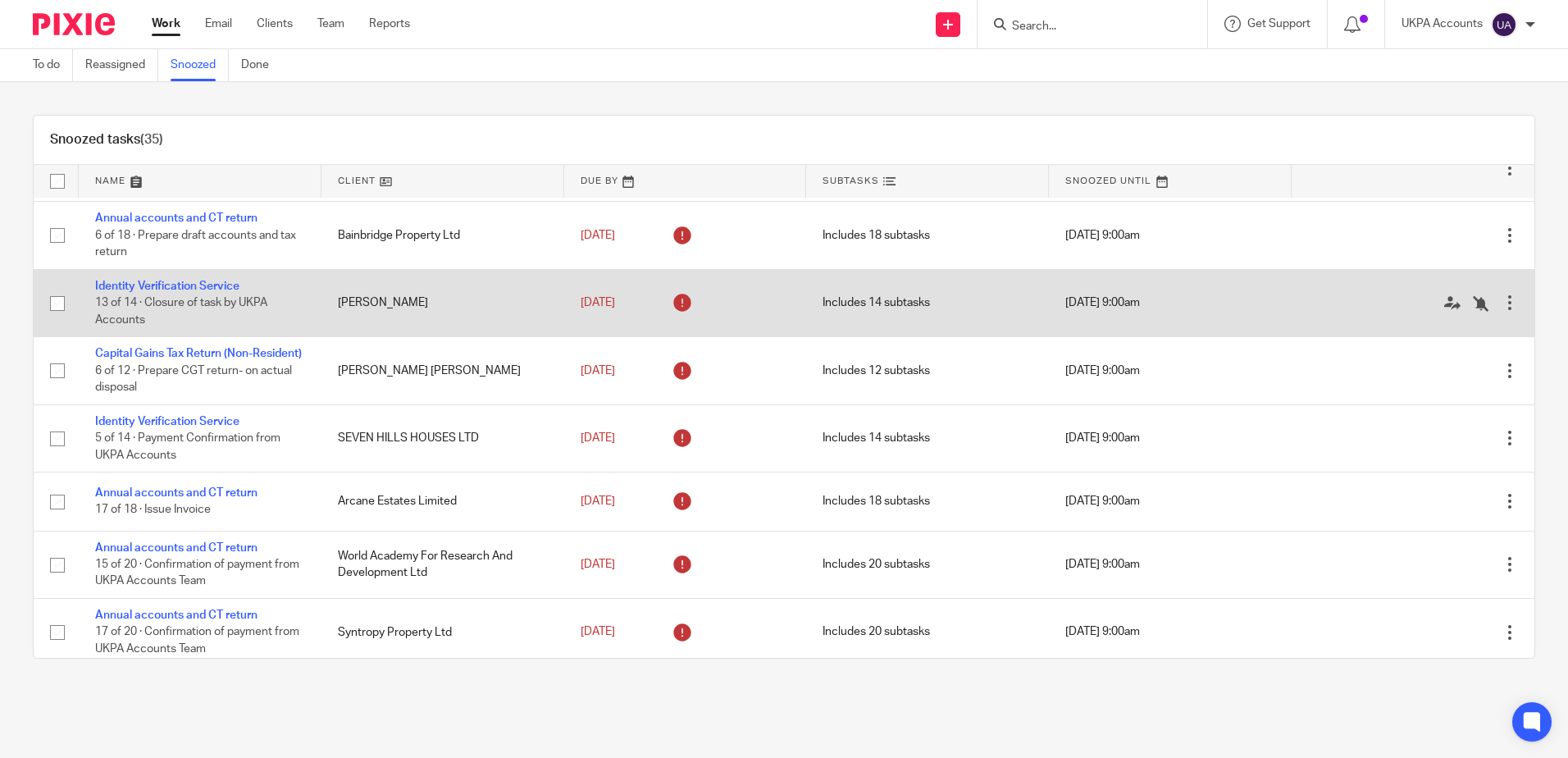
scroll to position [574, 0]
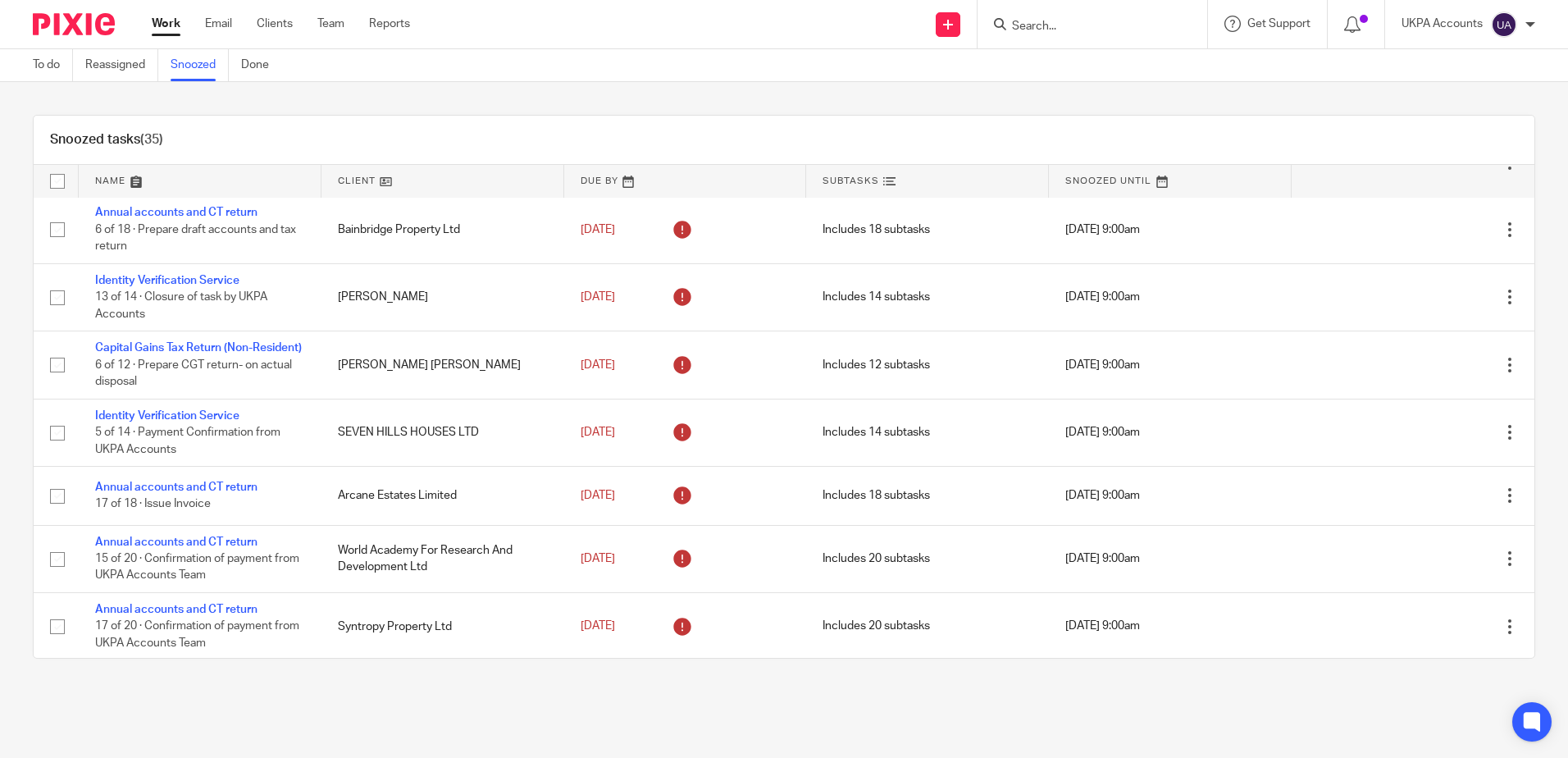
click at [538, 96] on div "Snoozed tasks (35) Name Client Due By Subtasks Snoozed Until Capital Gains Tax …" at bounding box center [784, 386] width 1568 height 609
click at [788, 102] on div "Snoozed tasks (35) Name Client Due By Subtasks Snoozed Until Capital Gains Tax …" at bounding box center [784, 386] width 1568 height 609
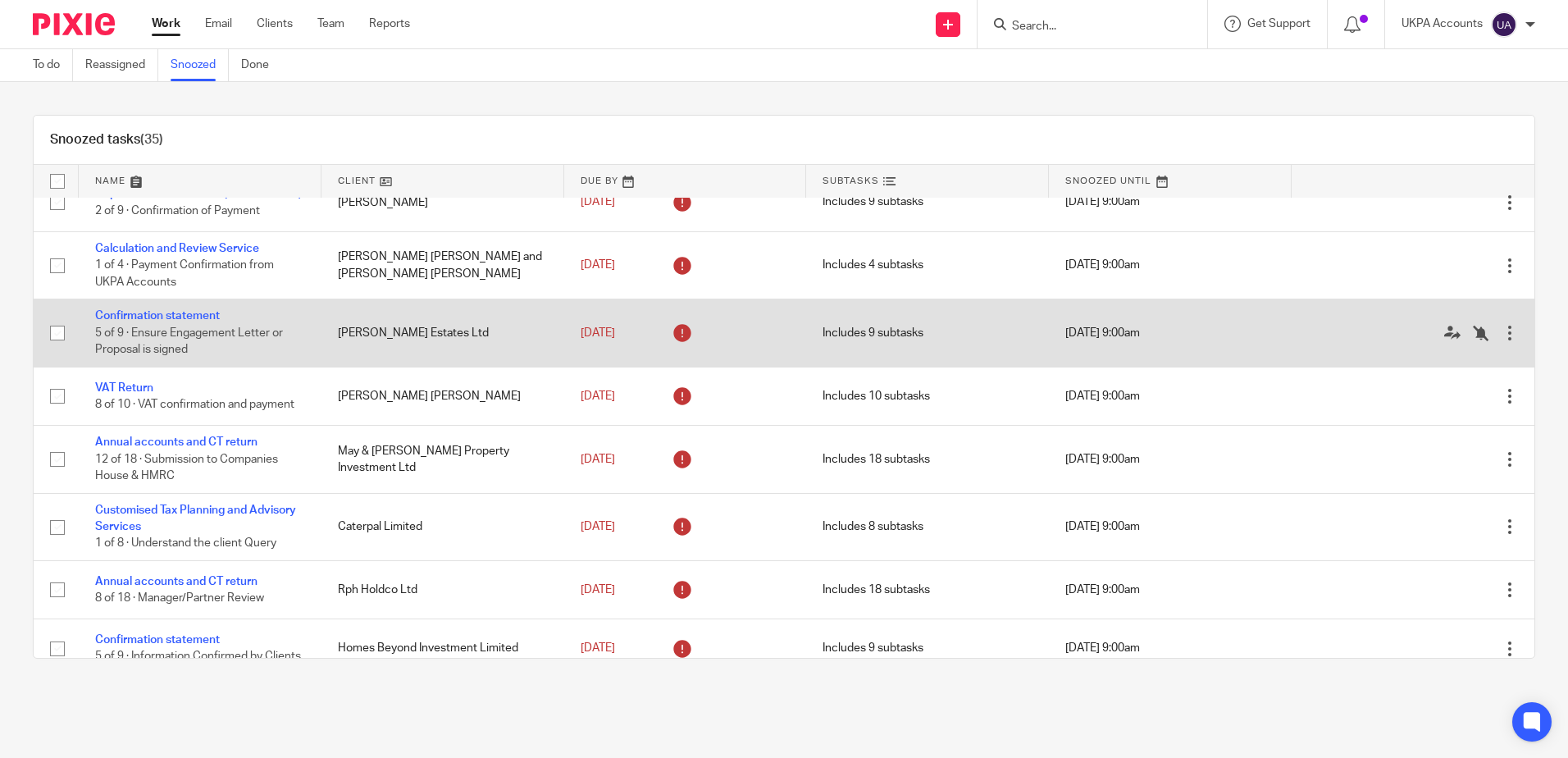
scroll to position [0, 0]
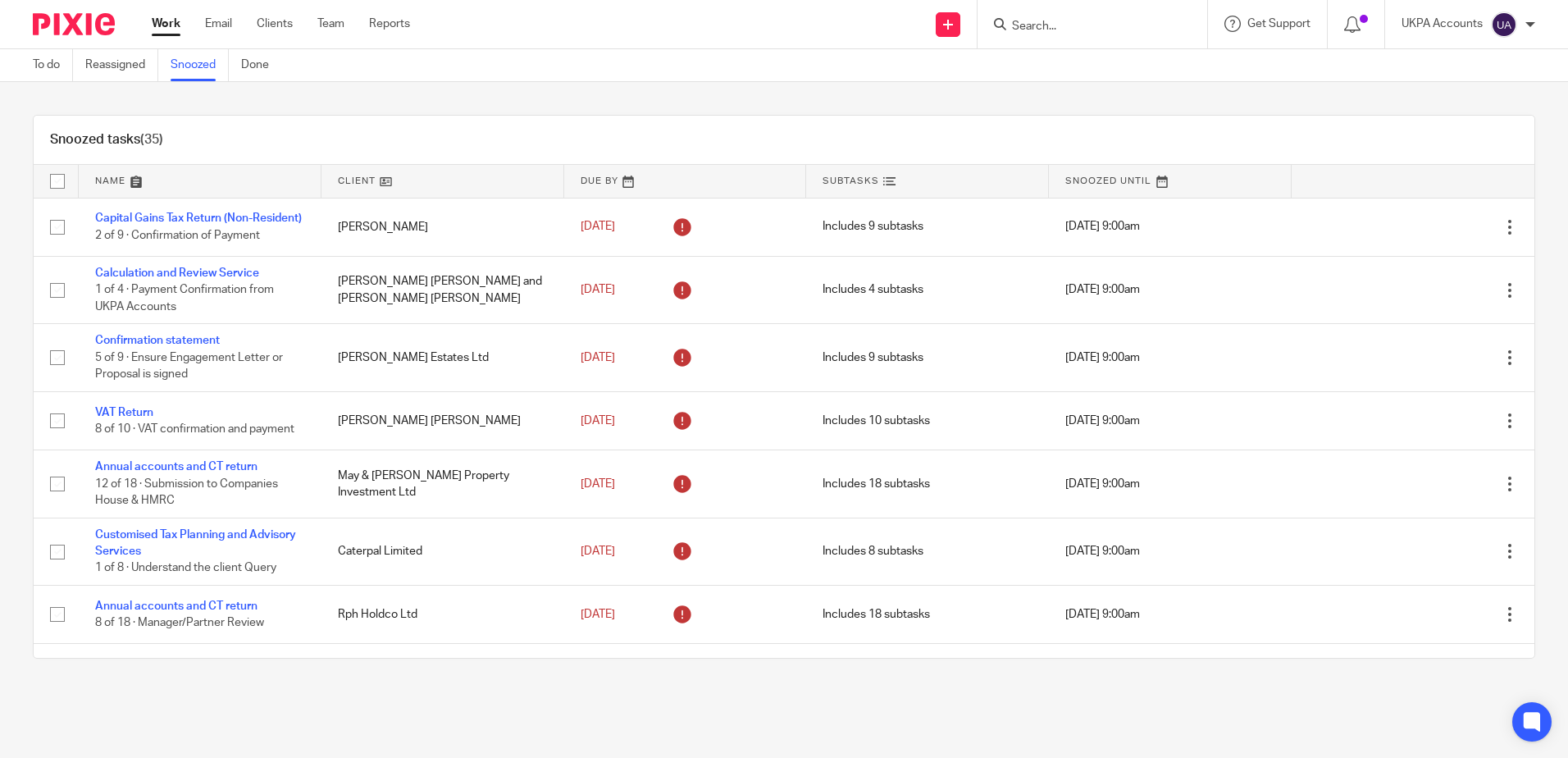
click at [792, 106] on div "Snoozed tasks (35) Name Client Due By Subtasks Snoozed Until Capital Gains Tax …" at bounding box center [784, 386] width 1568 height 609
drag, startPoint x: 400, startPoint y: 102, endPoint x: 423, endPoint y: 142, distance: 46.1
click at [400, 102] on div "Snoozed tasks (35) Name Client Due By Subtasks Snoozed Until Capital Gains Tax …" at bounding box center [784, 386] width 1568 height 609
click at [1069, 23] on input "Search" at bounding box center [1084, 26] width 147 height 15
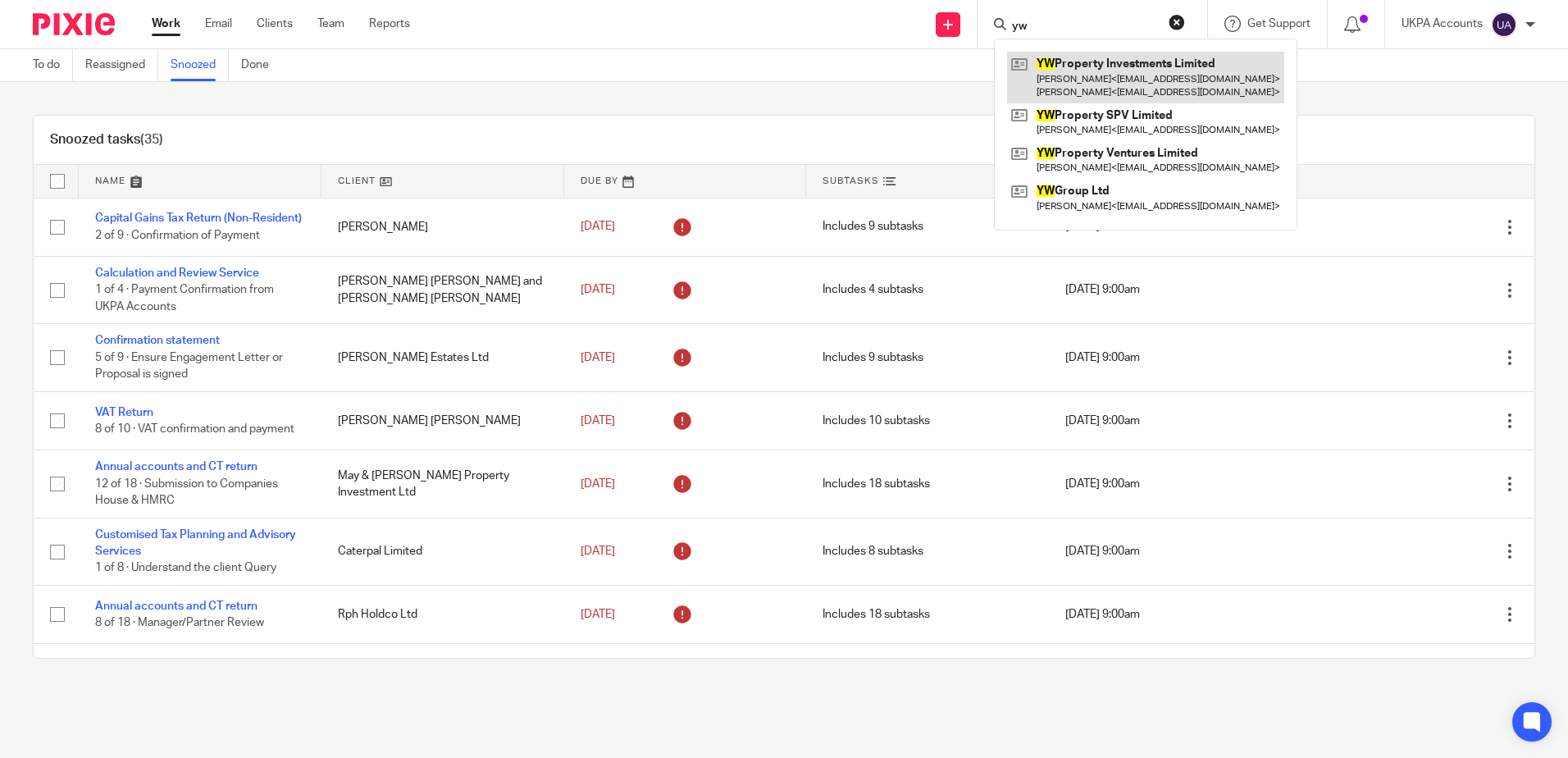
type input "yw"
click at [1105, 76] on link at bounding box center [1146, 77] width 277 height 51
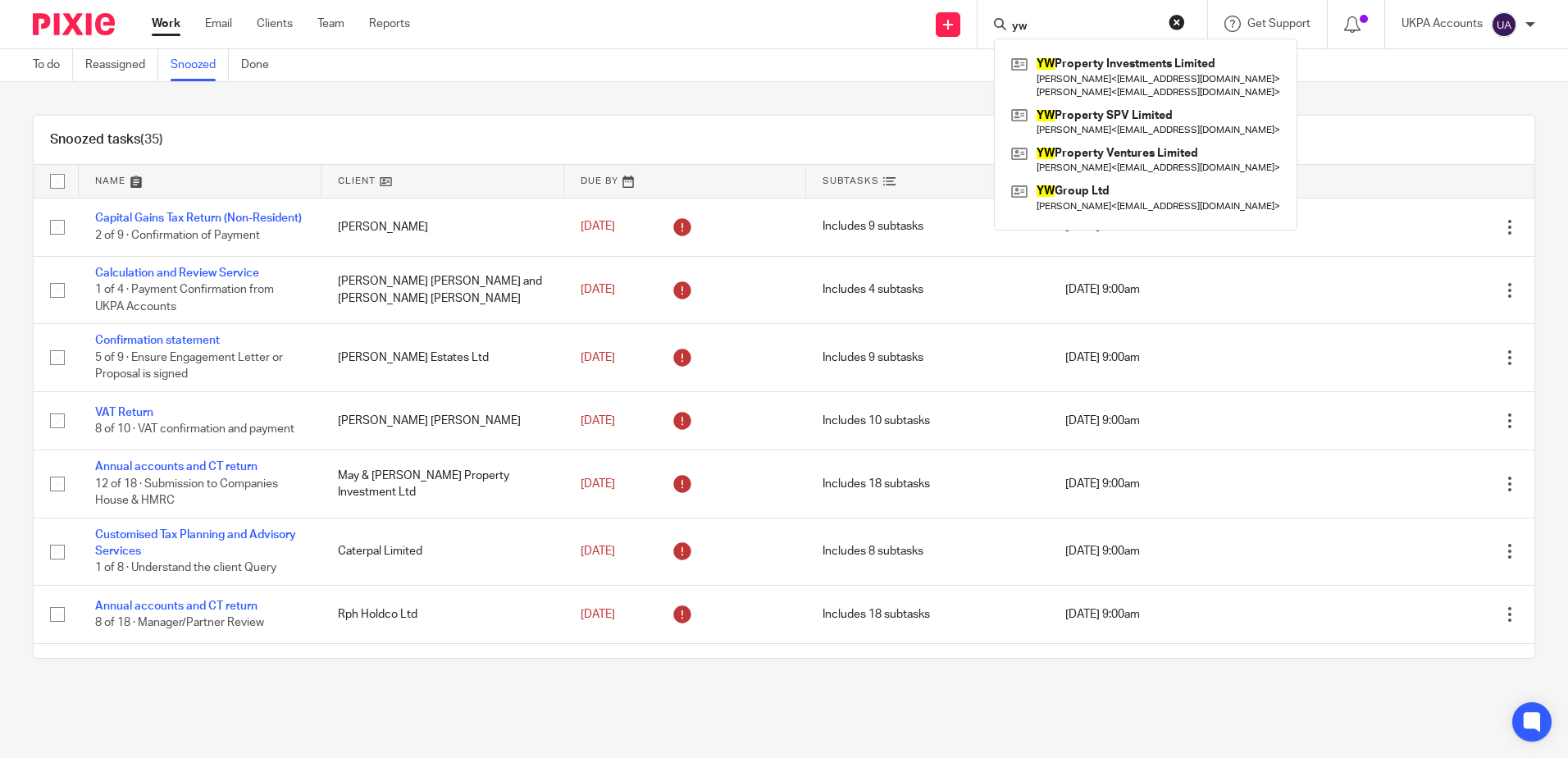
drag, startPoint x: 1181, startPoint y: 12, endPoint x: 1144, endPoint y: 30, distance: 41.1
click at [1181, 12] on div "yw YW Property Investments Limited [PERSON_NAME] < [EMAIL_ADDRESS][DOMAIN_NAME]…" at bounding box center [1093, 24] width 230 height 48
click at [1179, 27] on button "reset" at bounding box center [1177, 22] width 17 height 17
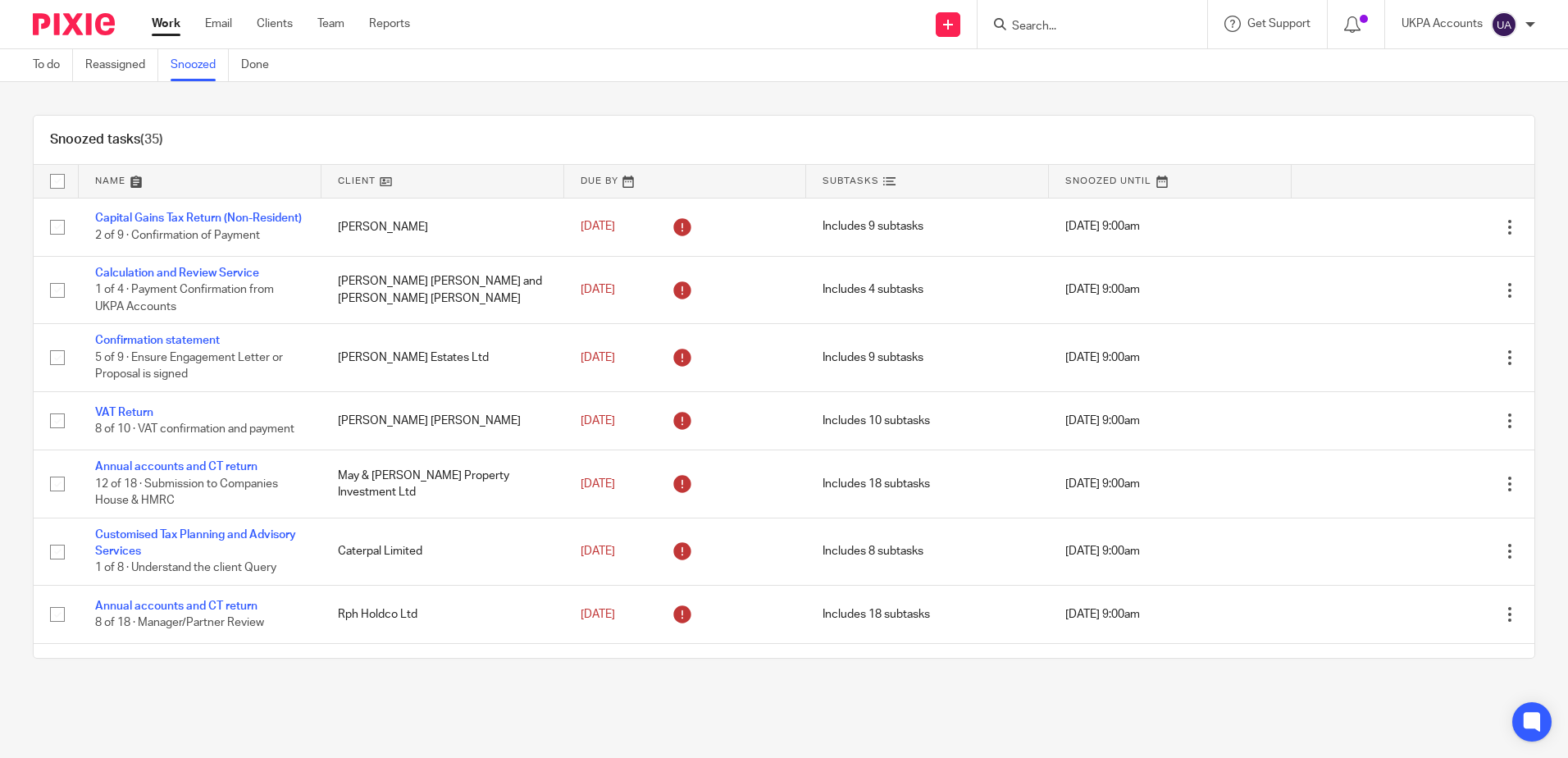
click at [830, 116] on div "Snoozed tasks (35)" at bounding box center [784, 140] width 1501 height 49
click at [723, 88] on div "Snoozed tasks (35) Name Client Due By Subtasks Snoozed Until Capital Gains Tax …" at bounding box center [784, 386] width 1568 height 609
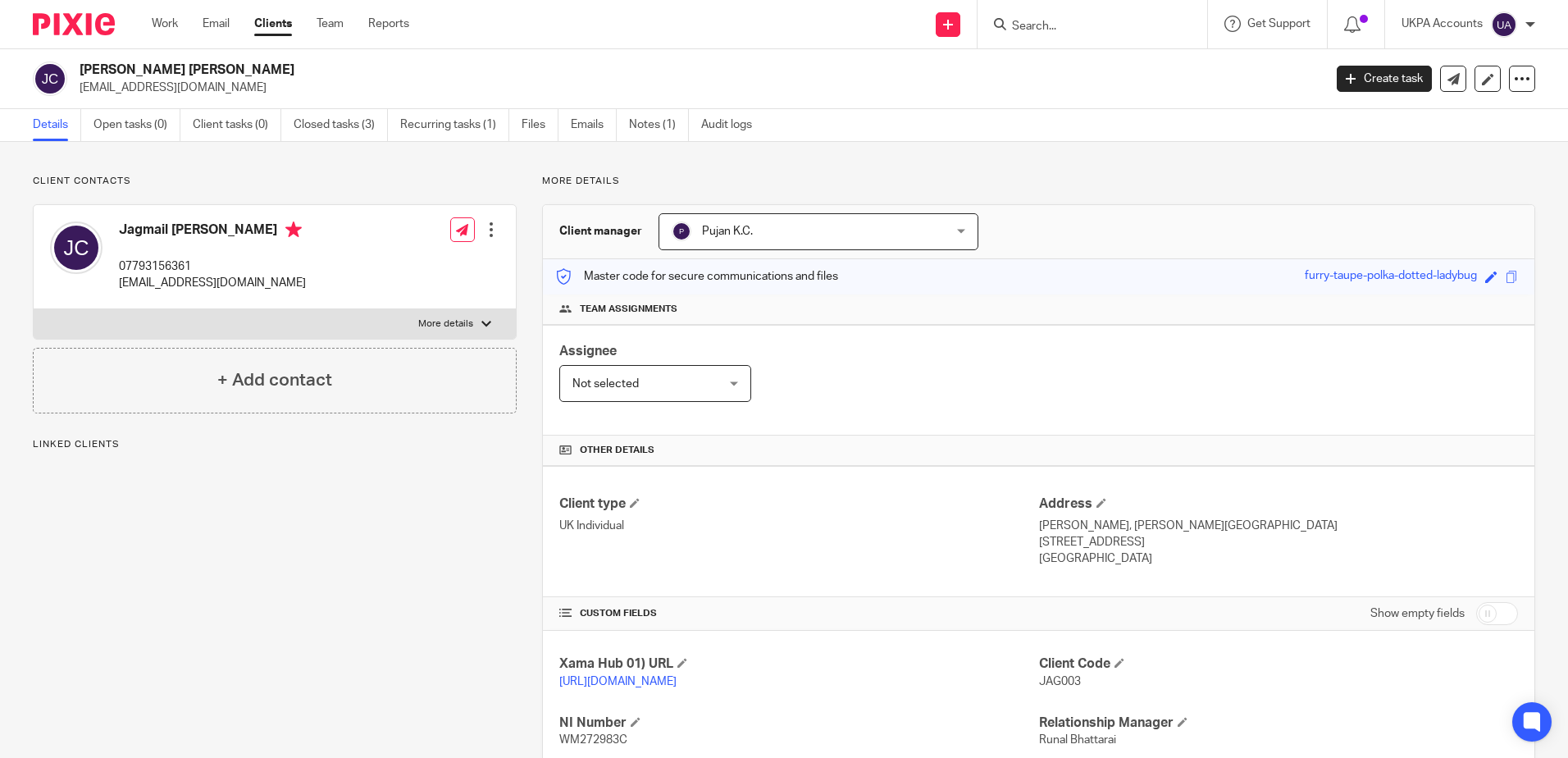
drag, startPoint x: 0, startPoint y: 0, endPoint x: 205, endPoint y: 509, distance: 548.7
click at [193, 508] on div "Client contacts Jagmail Claire 07793156361 jagclaire@btinternet.com Edit contac…" at bounding box center [261, 562] width 509 height 776
drag, startPoint x: 115, startPoint y: 263, endPoint x: 201, endPoint y: 264, distance: 86.0
click at [201, 264] on div "Jagmail Claire 07793156361 jagclaire@btinternet.com" at bounding box center [178, 256] width 256 height 87
copy p "07793156361"
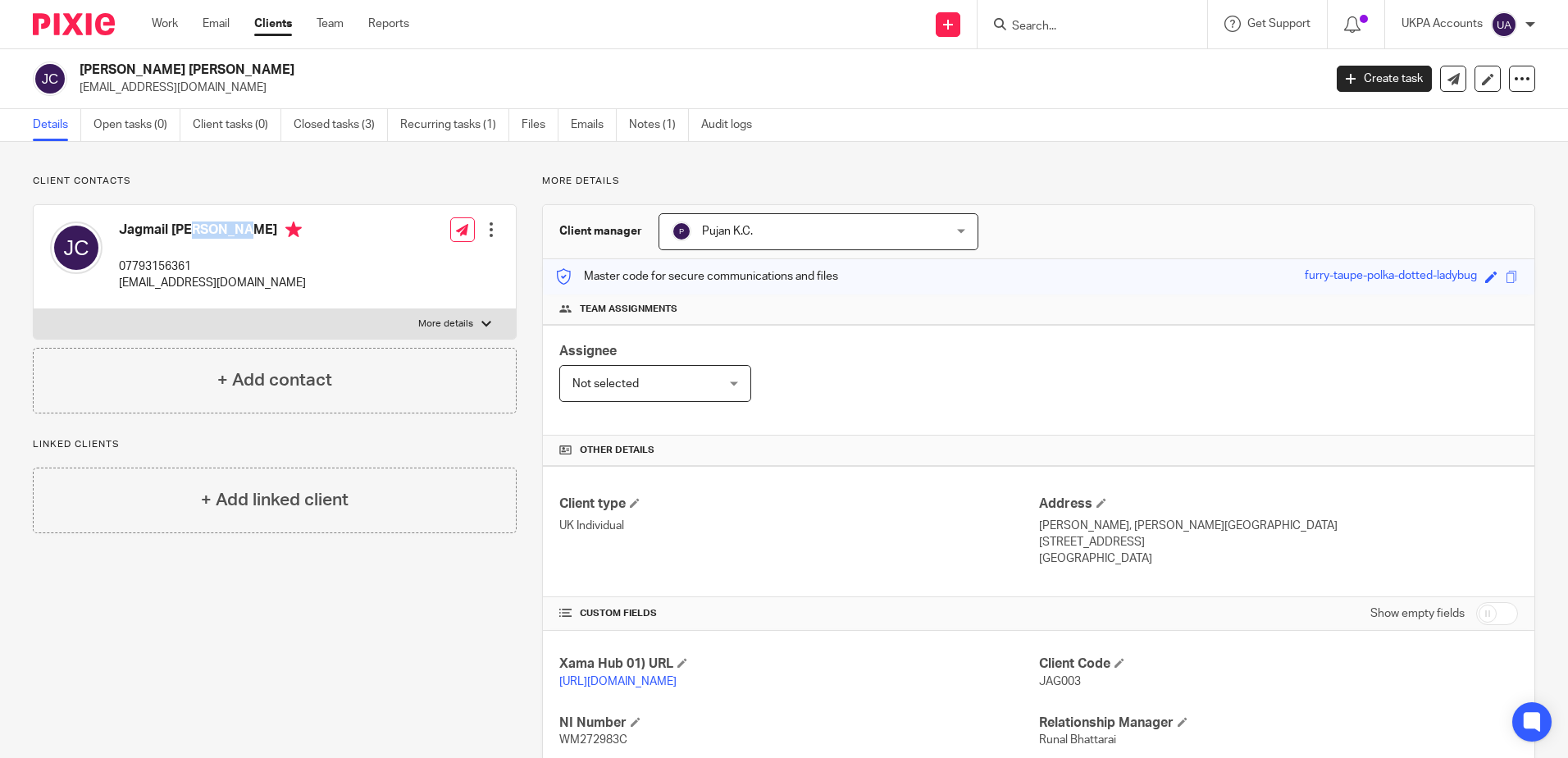
drag, startPoint x: 121, startPoint y: 230, endPoint x: 170, endPoint y: 235, distance: 49.3
click at [170, 235] on h4 "Jagmail [PERSON_NAME]" at bounding box center [212, 231] width 187 height 20
copy h4 "Jagmail"
drag, startPoint x: 170, startPoint y: 235, endPoint x: 393, endPoint y: 174, distance: 231.2
click at [393, 174] on p "Client contacts" at bounding box center [274, 181] width 484 height 13
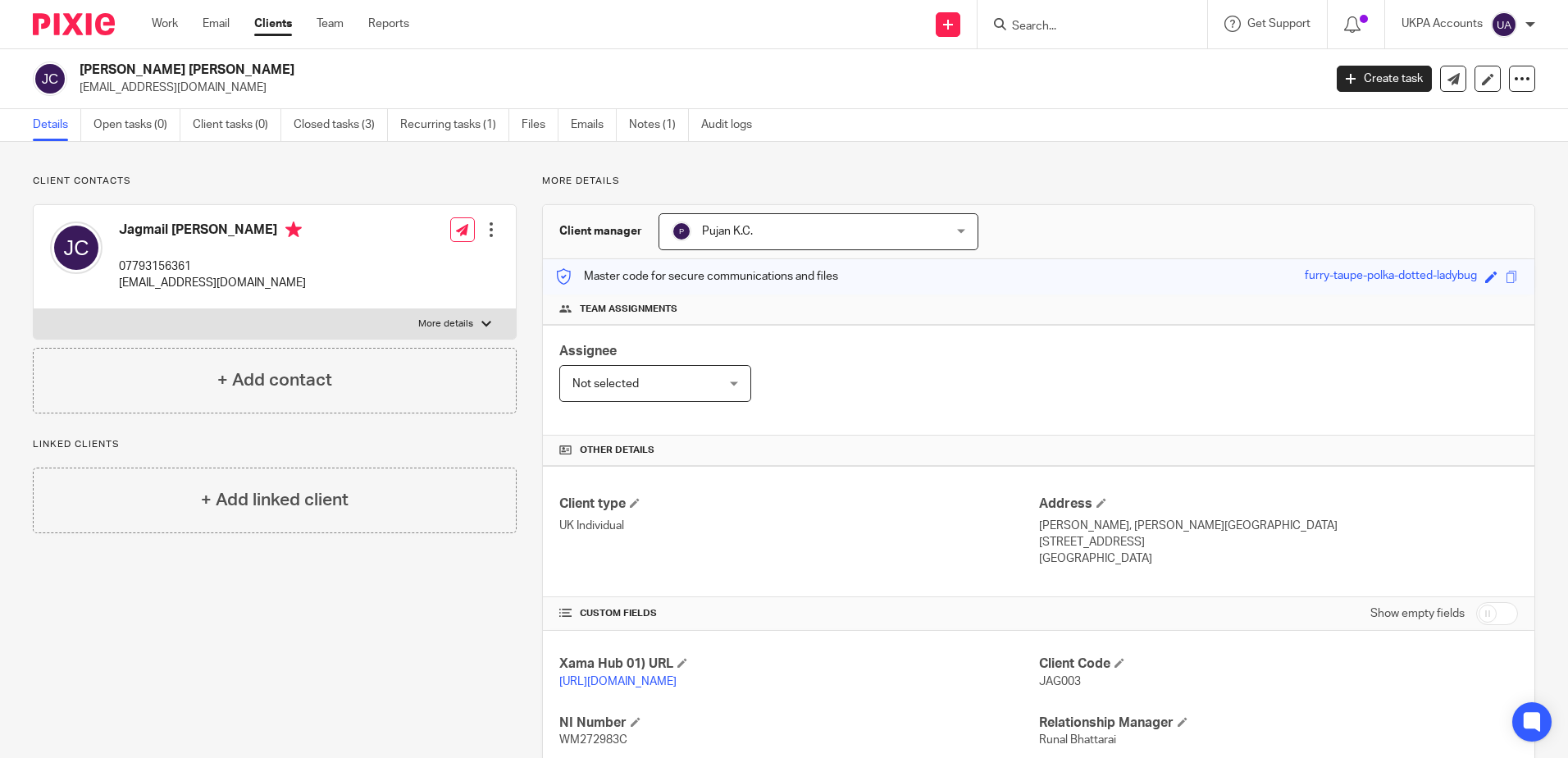
click at [791, 185] on p "More details" at bounding box center [1039, 181] width 993 height 13
click at [422, 193] on div "Client contacts Jagmail Claire 07793156361 jagclaire@btinternet.com Edit contac…" at bounding box center [274, 294] width 484 height 238
